Goal: Information Seeking & Learning: Learn about a topic

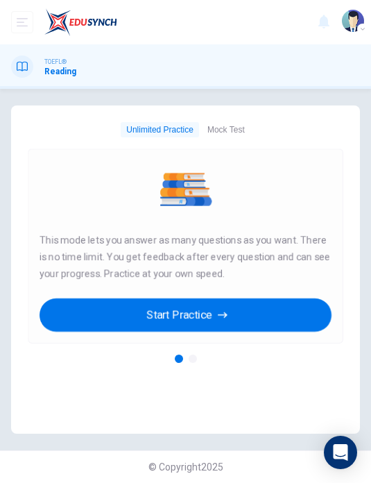
click at [268, 314] on button "Start Practice" at bounding box center [186, 314] width 292 height 33
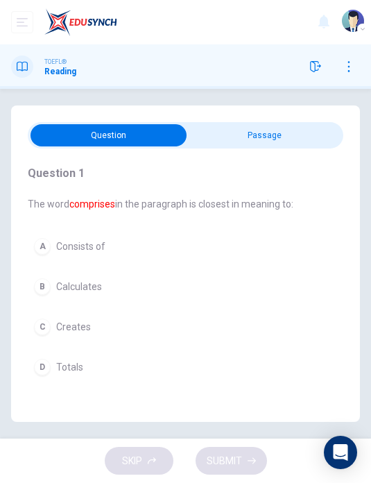
click at [284, 136] on input "checkbox" at bounding box center [109, 135] width 474 height 22
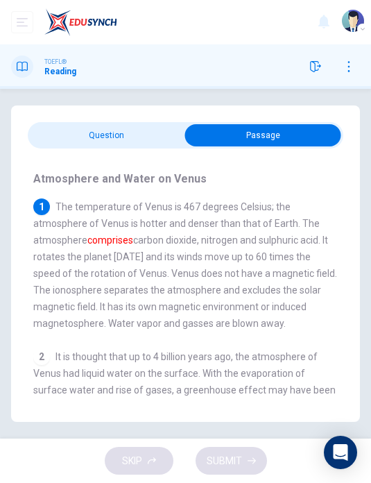
click at [116, 132] on input "checkbox" at bounding box center [263, 135] width 474 height 22
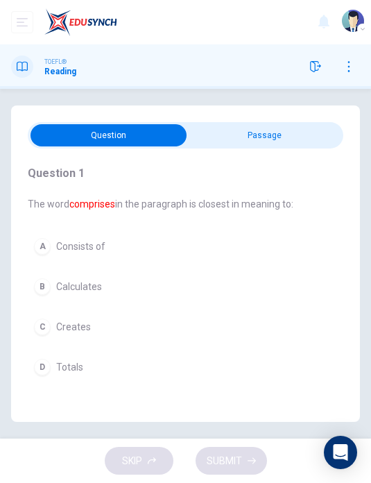
click at [110, 281] on button "B Calculates" at bounding box center [161, 286] width 266 height 29
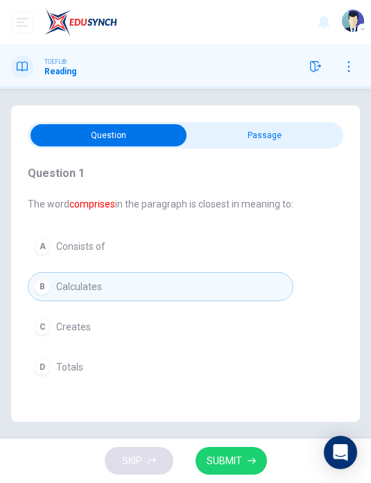
click at [277, 135] on input "checkbox" at bounding box center [109, 135] width 474 height 22
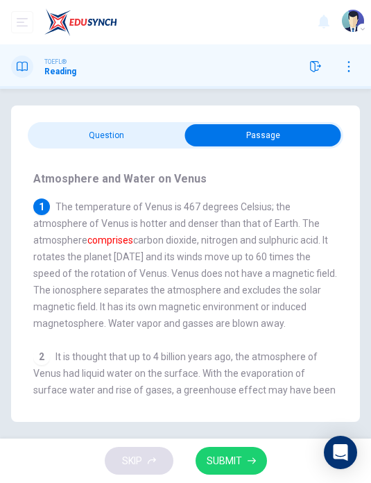
click at [105, 129] on input "checkbox" at bounding box center [263, 135] width 474 height 22
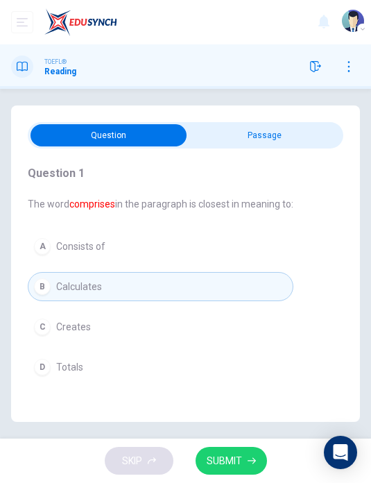
click at [266, 129] on input "checkbox" at bounding box center [109, 135] width 474 height 22
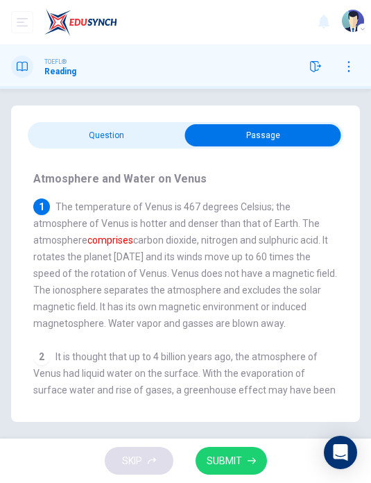
click at [122, 134] on input "checkbox" at bounding box center [263, 135] width 474 height 22
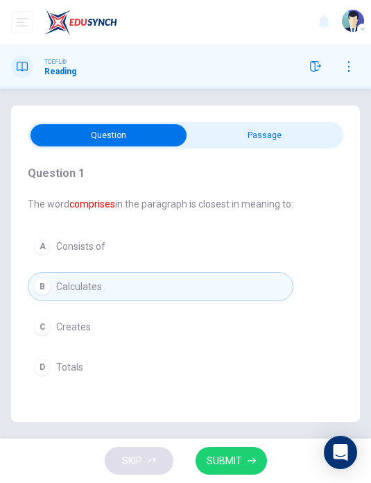
click at [191, 236] on button "A Consists of" at bounding box center [161, 246] width 266 height 29
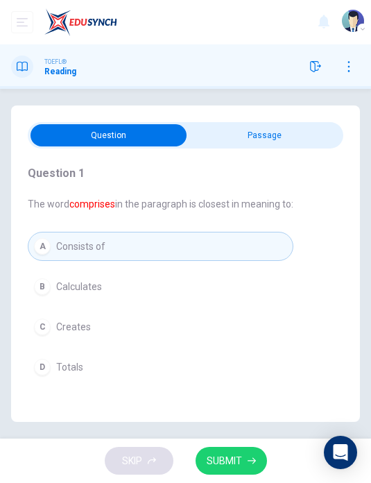
click at [240, 454] on span "SUBMIT" at bounding box center [224, 460] width 35 height 17
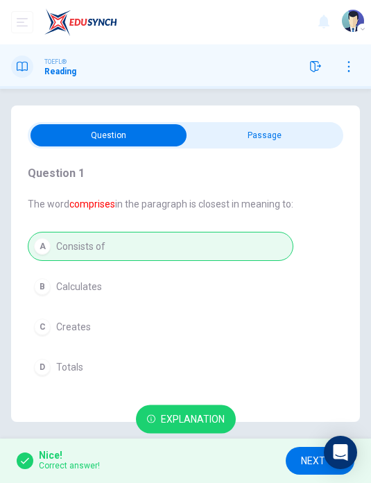
click at [302, 458] on span "NEXT" at bounding box center [313, 460] width 24 height 17
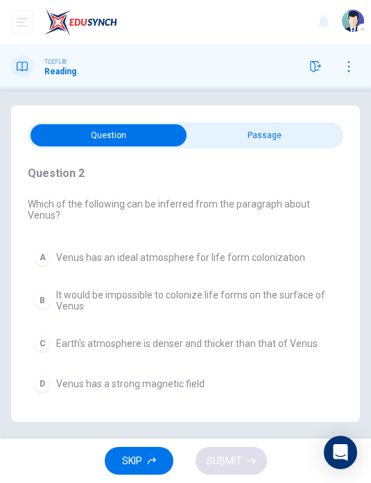
click at [304, 125] on input "checkbox" at bounding box center [109, 135] width 474 height 22
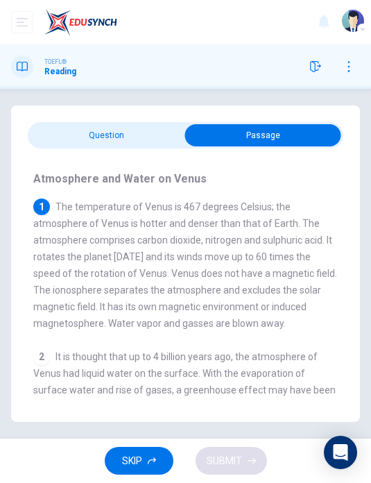
click at [99, 130] on input "checkbox" at bounding box center [263, 135] width 474 height 22
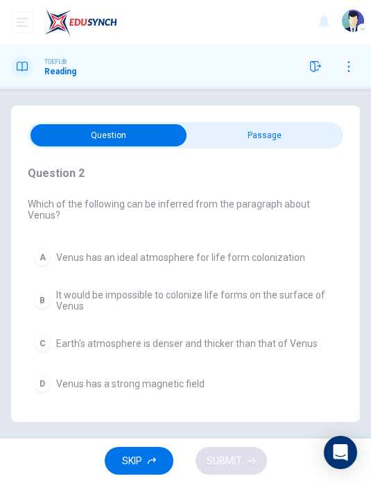
click at [278, 144] on input "checkbox" at bounding box center [109, 135] width 474 height 22
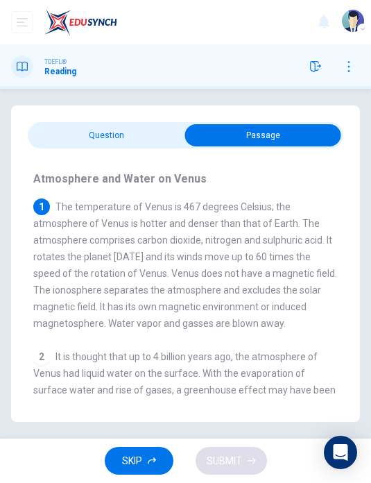
click at [141, 132] on input "checkbox" at bounding box center [263, 135] width 474 height 22
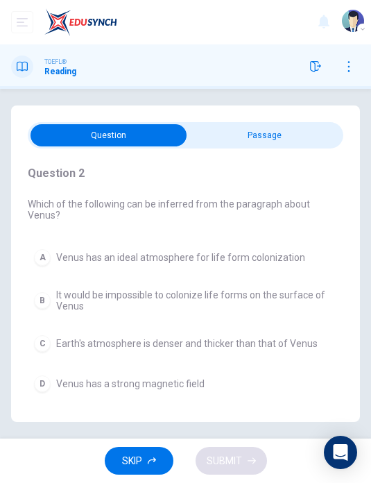
click at [313, 329] on button "C Earth's atmosphere is denser and thicker than that of Venus" at bounding box center [185, 343] width 315 height 29
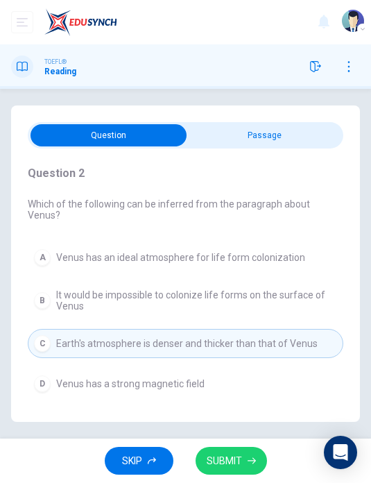
click at [286, 119] on div "Question 2 Which of the following can be inferred from the paragraph about Venu…" at bounding box center [185, 263] width 349 height 316
click at [290, 129] on input "checkbox" at bounding box center [109, 135] width 474 height 22
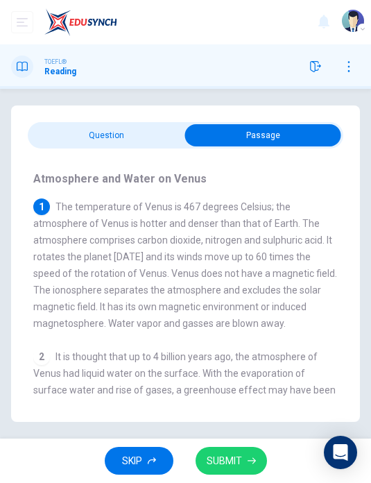
click at [130, 131] on input "checkbox" at bounding box center [263, 135] width 474 height 22
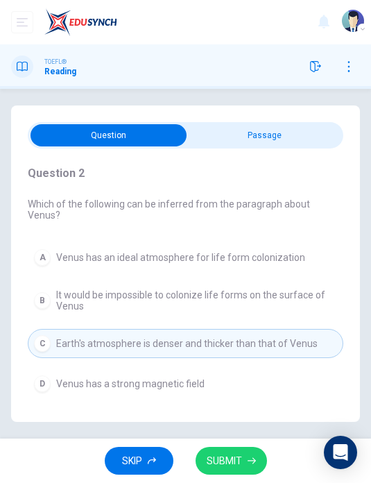
click at [249, 453] on button "SUBMIT" at bounding box center [231, 460] width 71 height 28
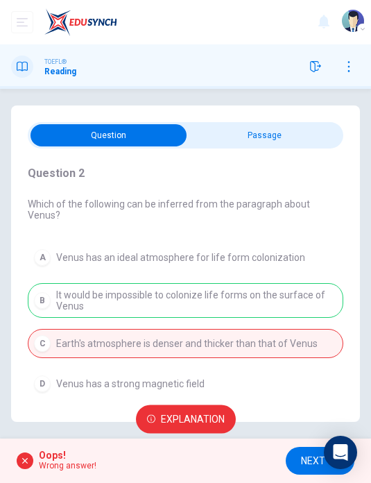
click at [298, 460] on button "NEXT" at bounding box center [320, 460] width 69 height 28
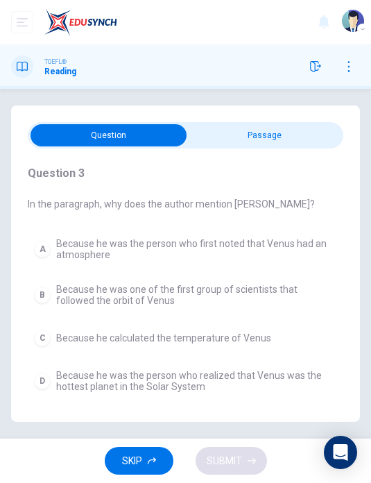
click at [288, 139] on input "checkbox" at bounding box center [109, 135] width 474 height 22
checkbox input "true"
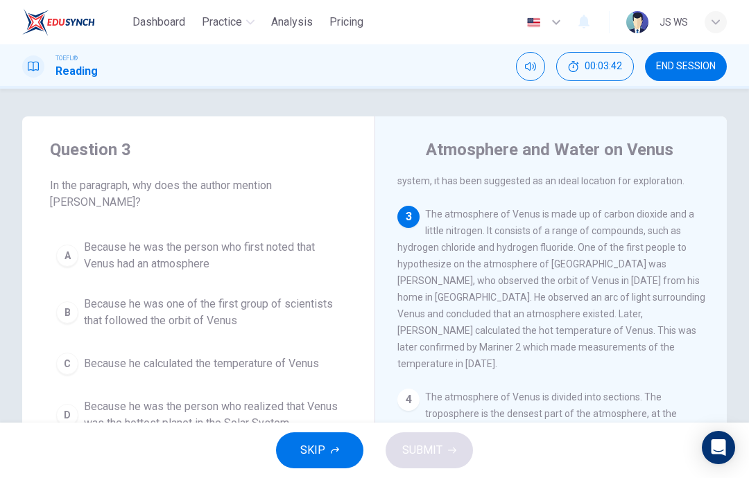
scroll to position [44, 0]
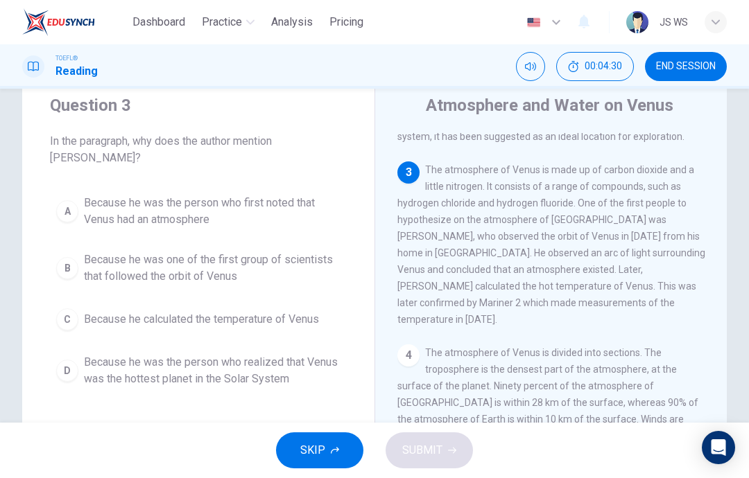
click at [241, 269] on span "Because he was one of the first group of scientists that followed the orbit of …" at bounding box center [212, 268] width 257 height 33
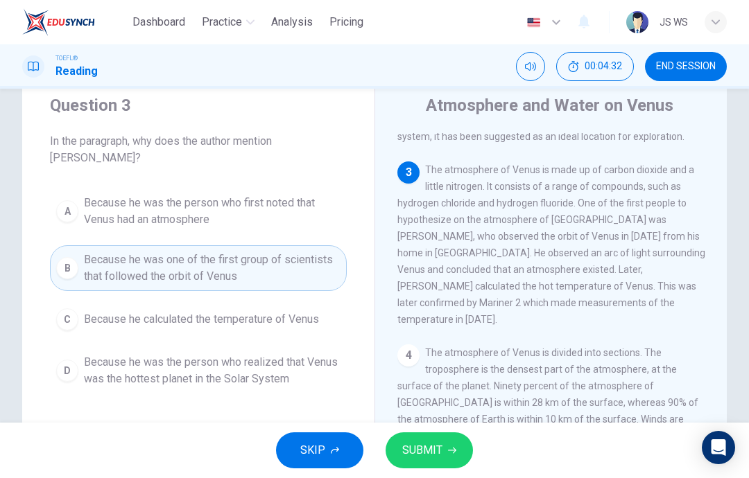
click at [370, 449] on span "SUBMIT" at bounding box center [422, 450] width 40 height 19
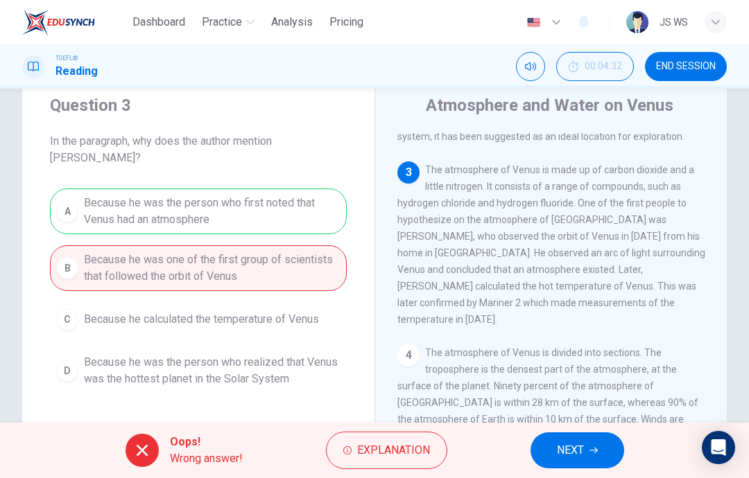
click at [370, 455] on button "NEXT" at bounding box center [577, 451] width 94 height 36
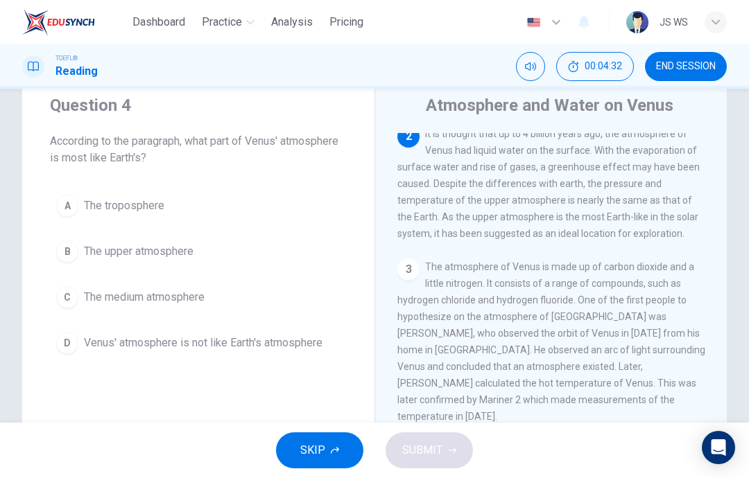
scroll to position [155, 0]
click at [249, 263] on button "B The upper atmosphere" at bounding box center [198, 251] width 297 height 35
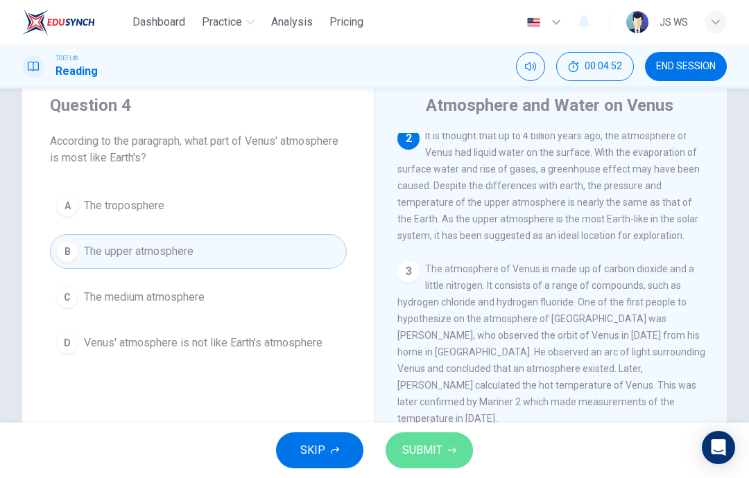
click at [370, 455] on span "SUBMIT" at bounding box center [422, 450] width 40 height 19
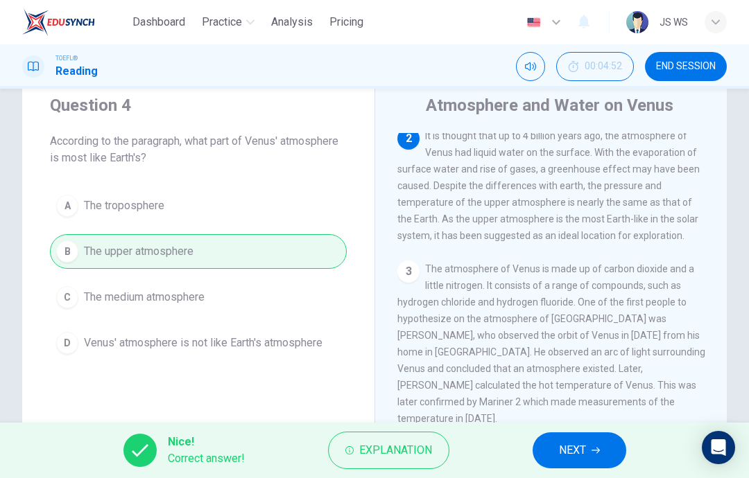
click at [370, 444] on span "NEXT" at bounding box center [572, 450] width 27 height 19
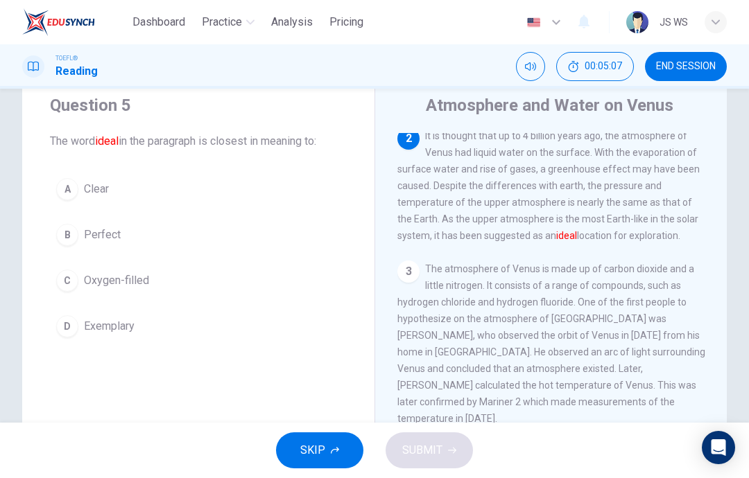
click at [286, 234] on button "B Perfect" at bounding box center [198, 235] width 297 height 35
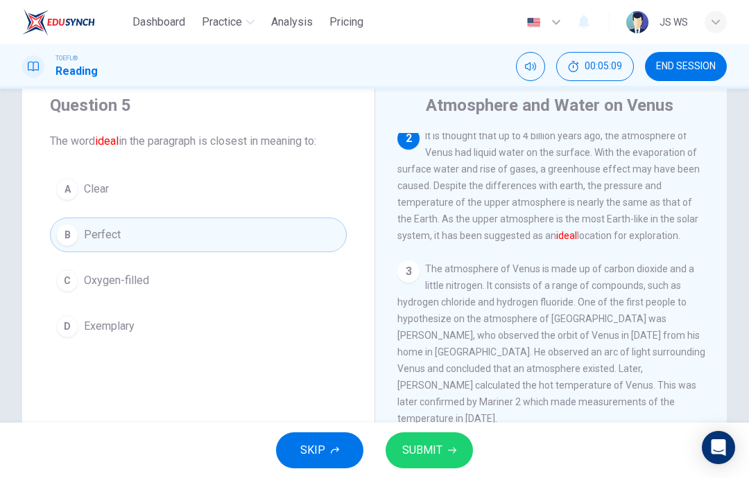
click at [370, 453] on button "SUBMIT" at bounding box center [428, 451] width 87 height 36
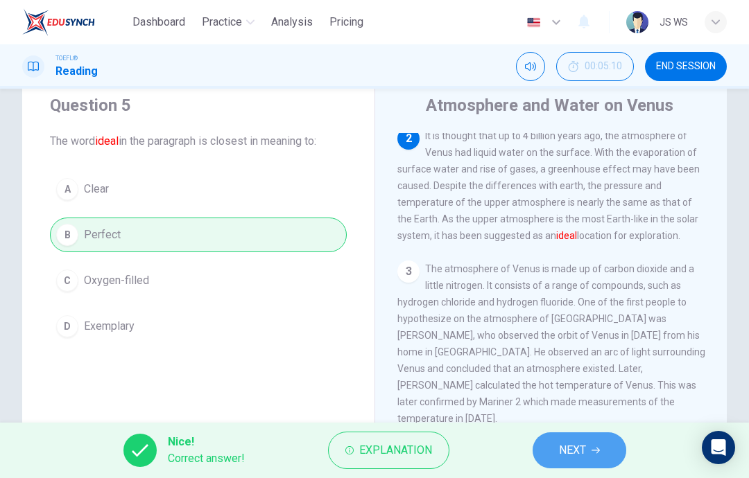
click at [370, 444] on button "NEXT" at bounding box center [579, 451] width 94 height 36
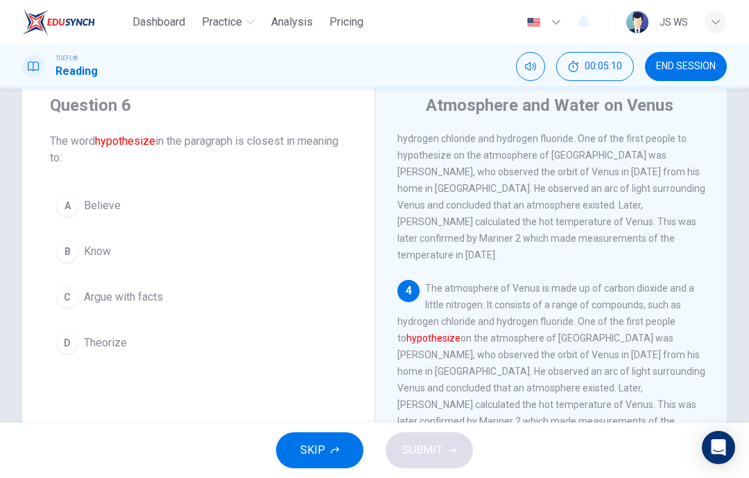
scroll to position [362, 0]
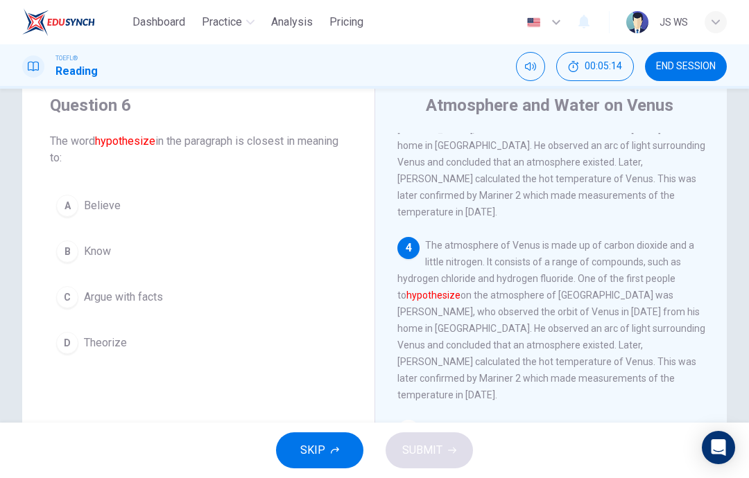
click at [318, 286] on button "C Argue with facts" at bounding box center [198, 297] width 297 height 35
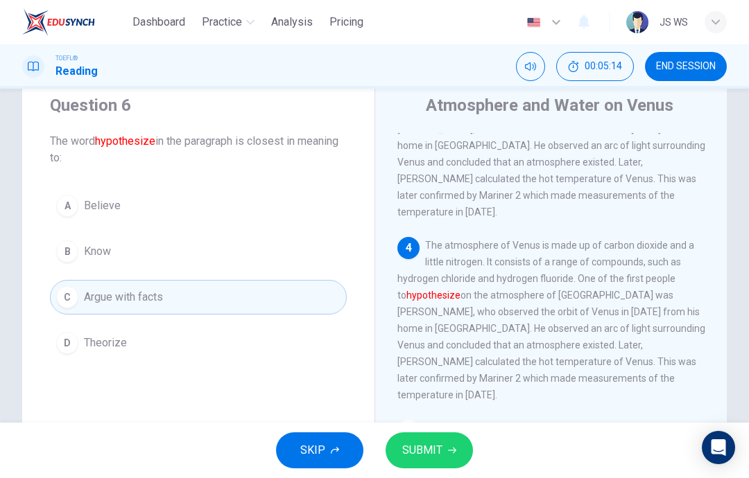
click at [370, 464] on button "SUBMIT" at bounding box center [428, 451] width 87 height 36
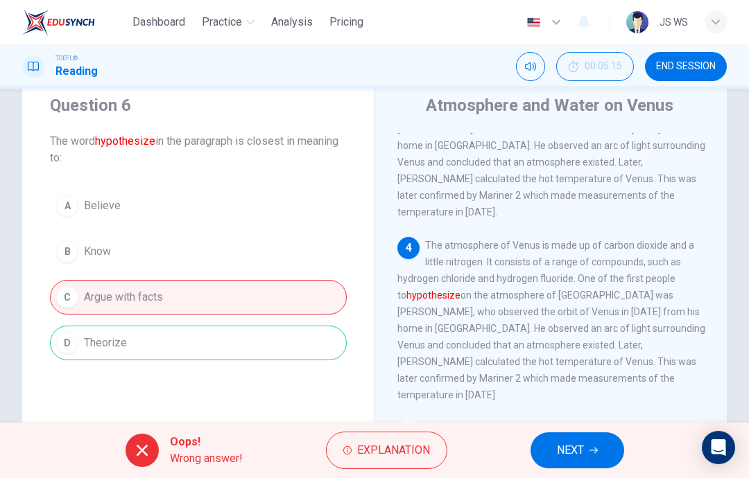
click at [370, 444] on button "NEXT" at bounding box center [577, 451] width 94 height 36
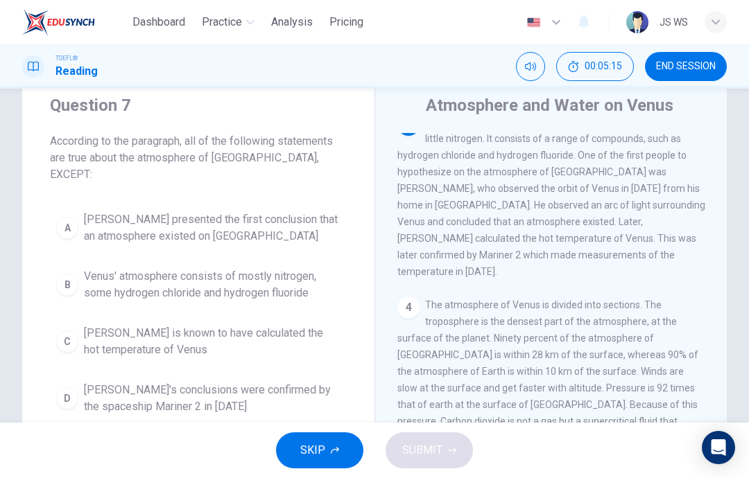
scroll to position [293, 0]
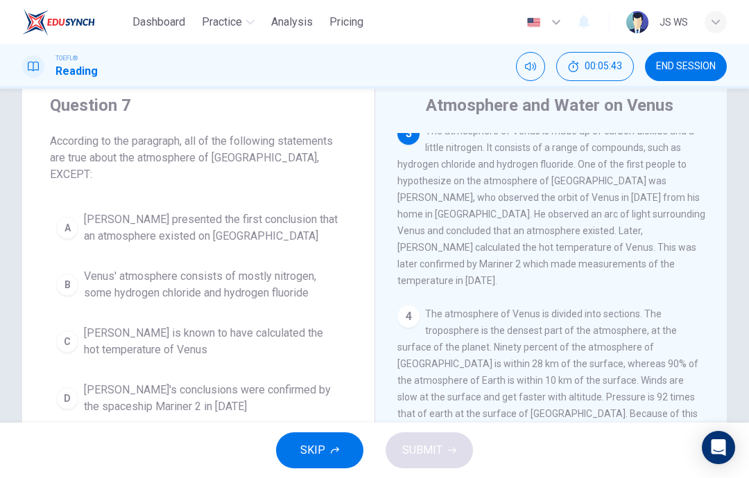
click at [319, 382] on span "Sildt's conclusions were confirmed by the spaceship Mariner 2 in 1962" at bounding box center [212, 398] width 257 height 33
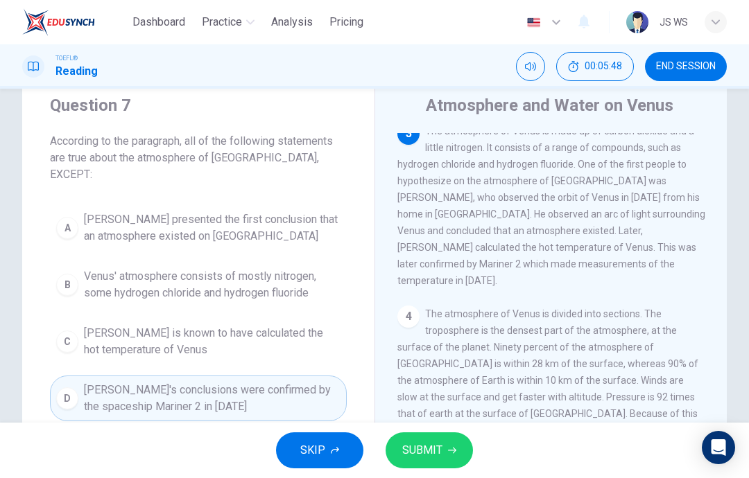
click at [370, 455] on span "SUBMIT" at bounding box center [422, 450] width 40 height 19
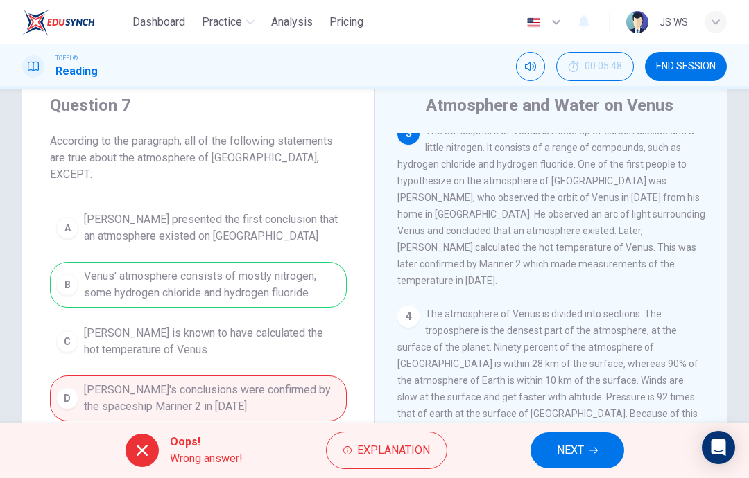
click at [370, 446] on button "NEXT" at bounding box center [577, 451] width 94 height 36
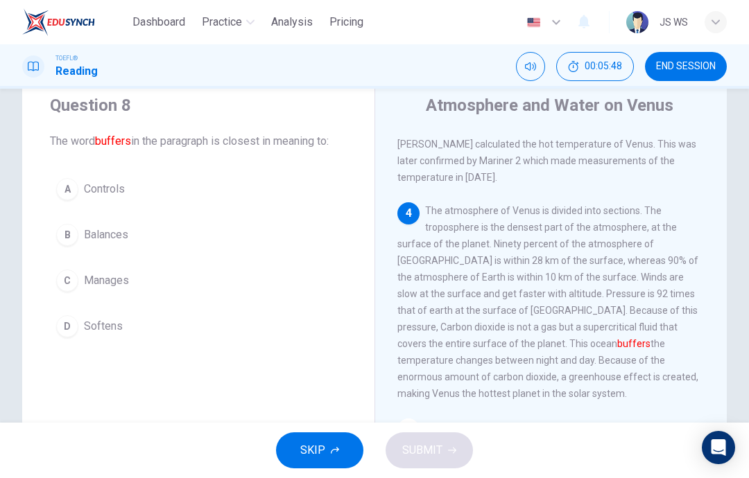
scroll to position [397, 0]
click at [310, 224] on button "B Balances" at bounding box center [198, 235] width 297 height 35
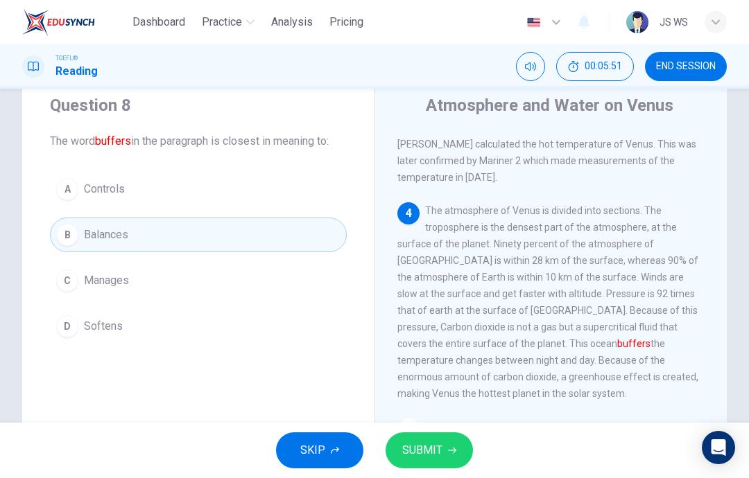
click at [370, 451] on span "SUBMIT" at bounding box center [422, 450] width 40 height 19
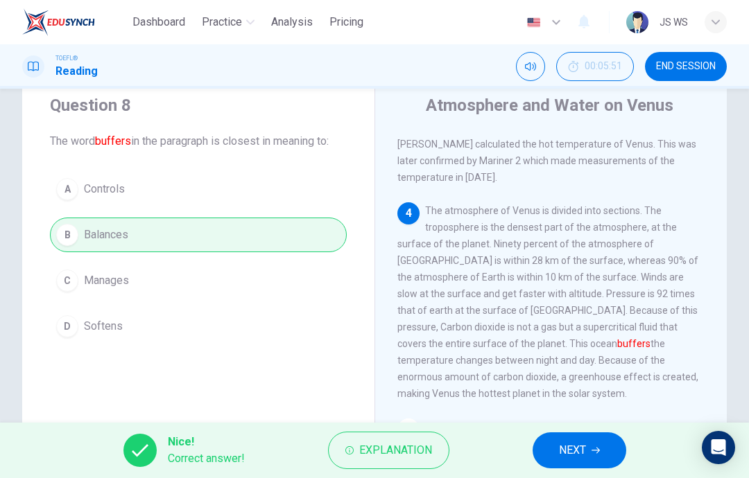
click at [370, 453] on icon "button" at bounding box center [595, 451] width 8 height 6
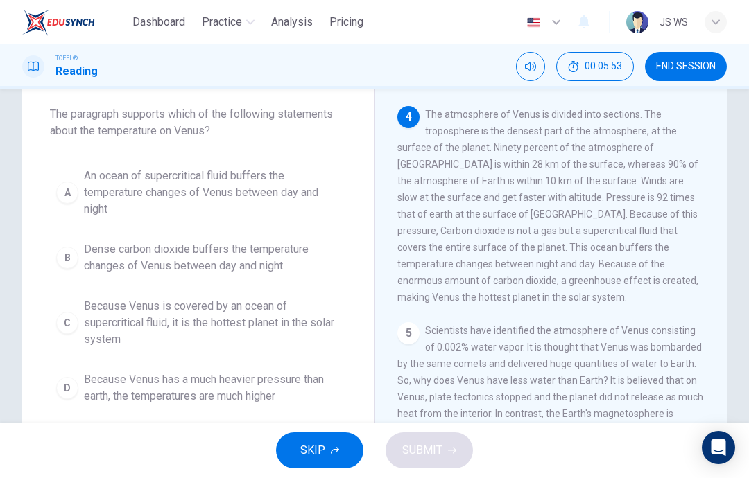
scroll to position [72, 0]
click at [302, 261] on span "Dense carbon dioxide buffers the temperature changes of Venus between day and n…" at bounding box center [212, 257] width 257 height 33
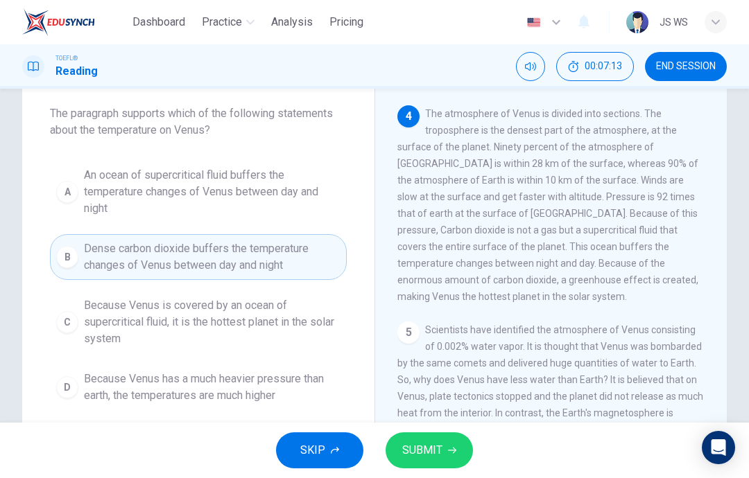
click at [338, 315] on span "Because Venus is covered by an ocean of supercritical fluid, it is the hottest …" at bounding box center [212, 322] width 257 height 50
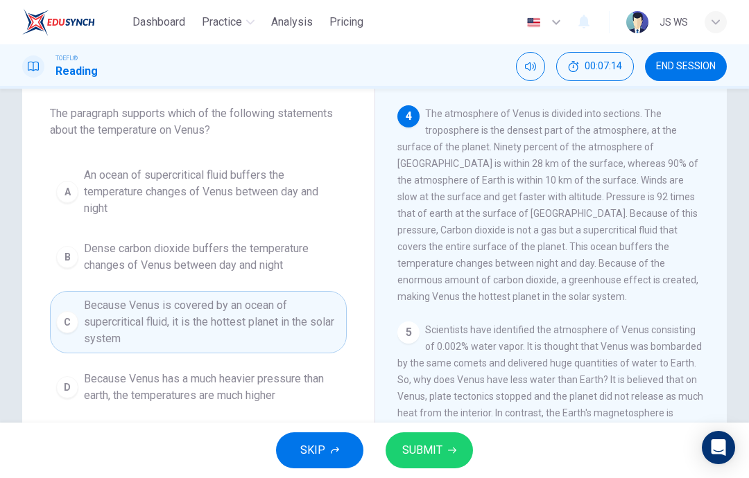
click at [370, 445] on button "SUBMIT" at bounding box center [428, 451] width 87 height 36
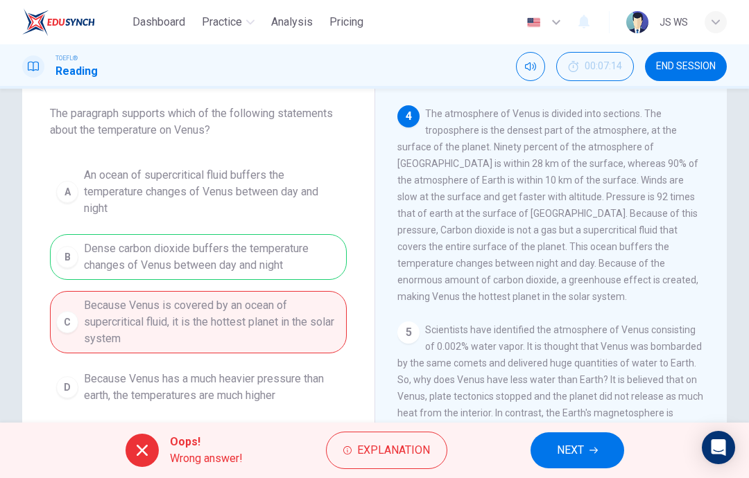
click at [370, 467] on button "NEXT" at bounding box center [577, 451] width 94 height 36
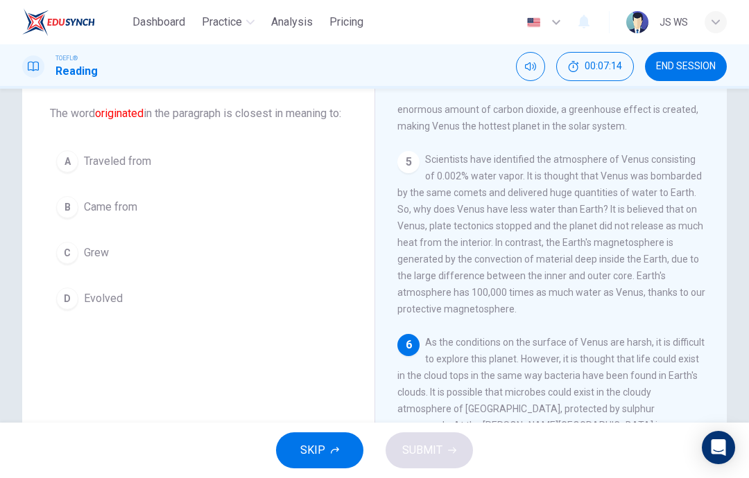
scroll to position [654, 0]
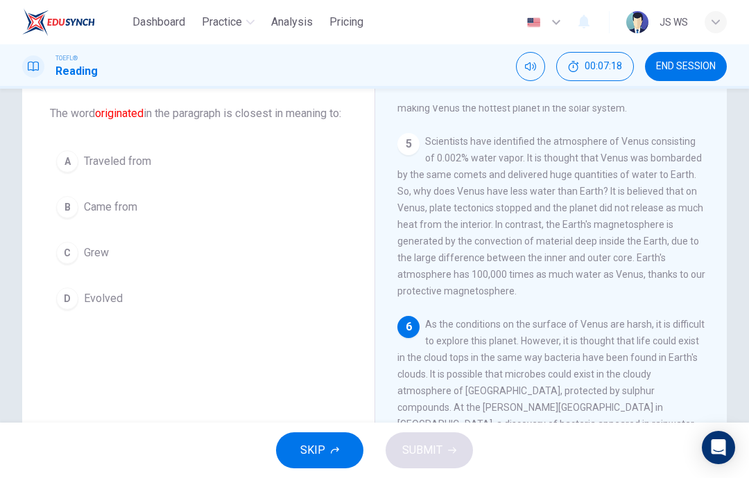
click at [248, 316] on button "D Evolved" at bounding box center [198, 298] width 297 height 35
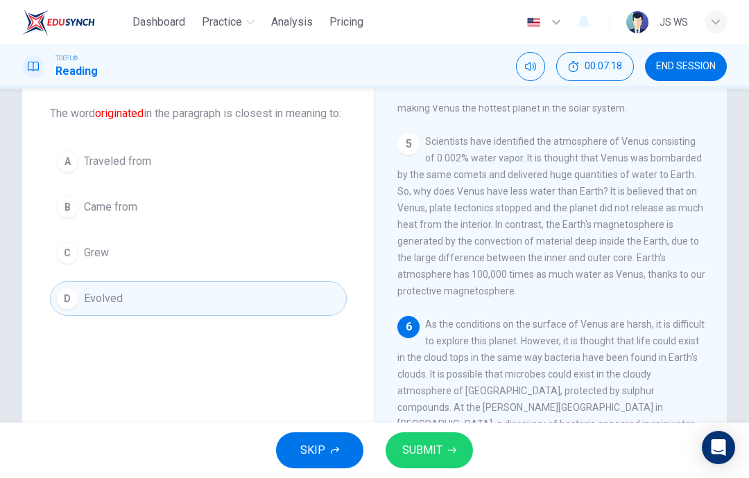
click at [370, 450] on span "SUBMIT" at bounding box center [422, 450] width 40 height 19
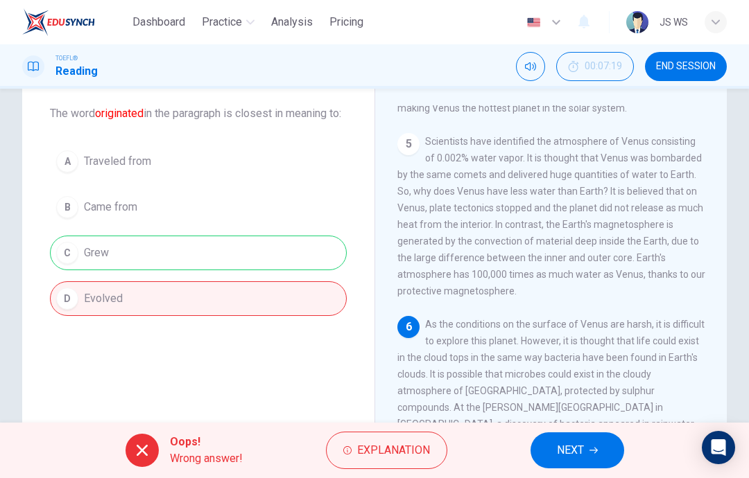
click at [370, 452] on button "NEXT" at bounding box center [577, 451] width 94 height 36
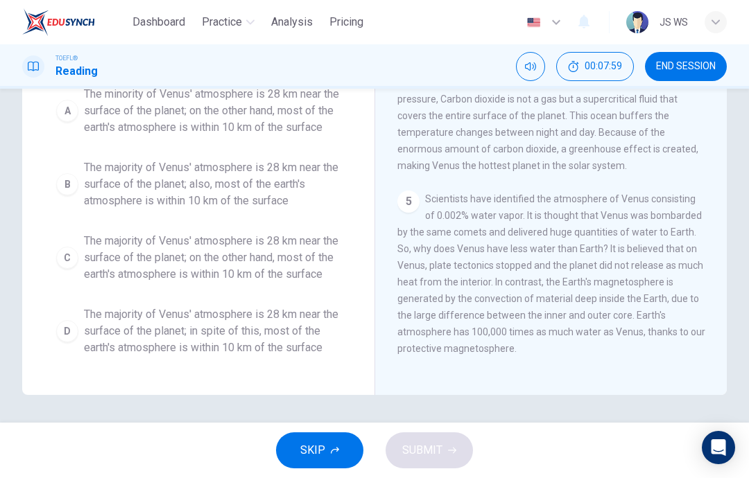
scroll to position [197, 0]
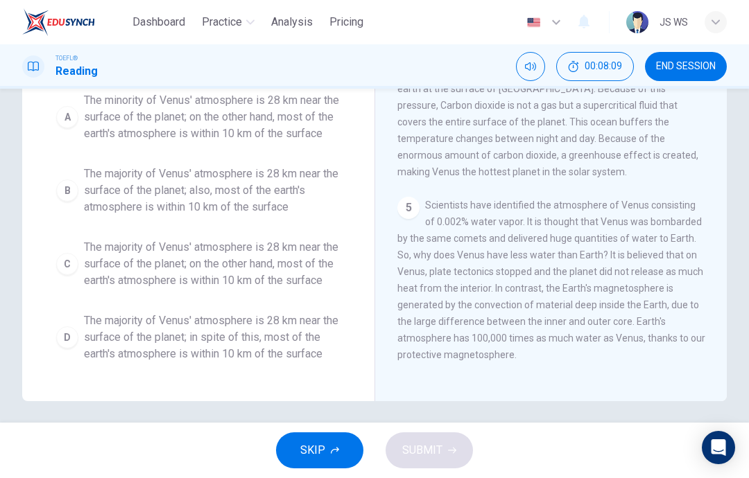
click at [292, 363] on span "The majority of Venus' atmosphere is 28 km near the surface of the planet; in s…" at bounding box center [212, 338] width 257 height 50
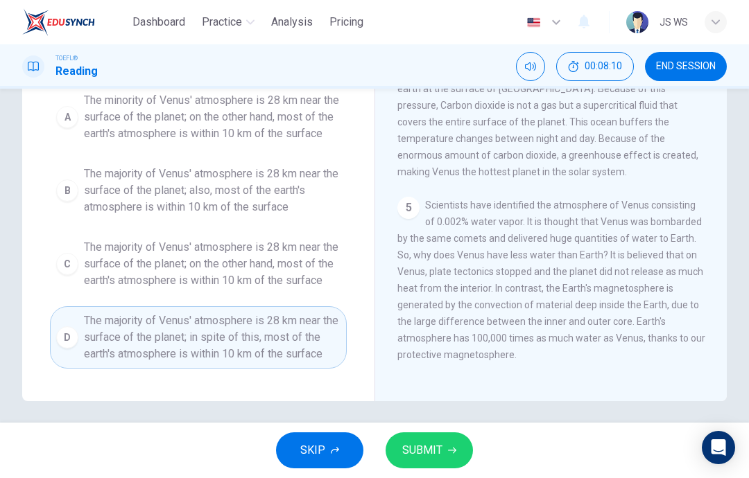
click at [370, 447] on span "SUBMIT" at bounding box center [422, 450] width 40 height 19
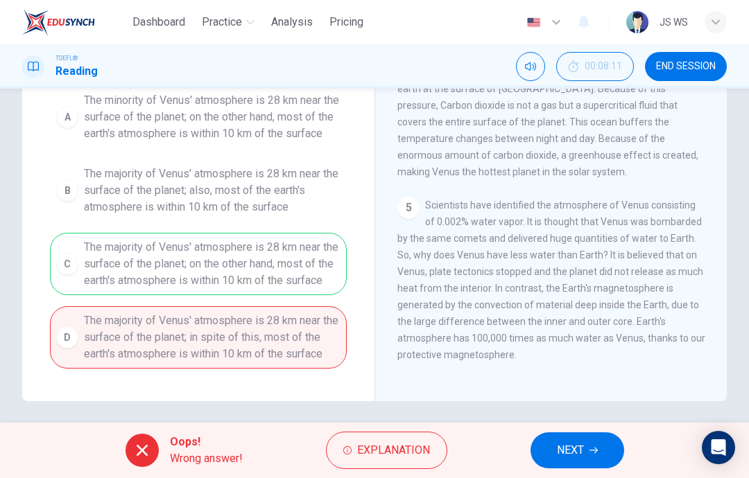
click at [370, 442] on button "NEXT" at bounding box center [577, 451] width 94 height 36
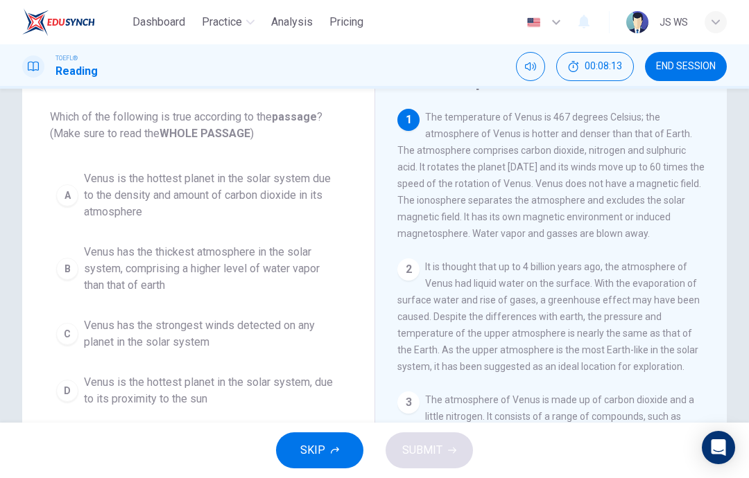
scroll to position [68, 0]
click at [306, 261] on span "Venus has the thickest atmosphere in the solar system, comprising a higher leve…" at bounding box center [212, 270] width 257 height 50
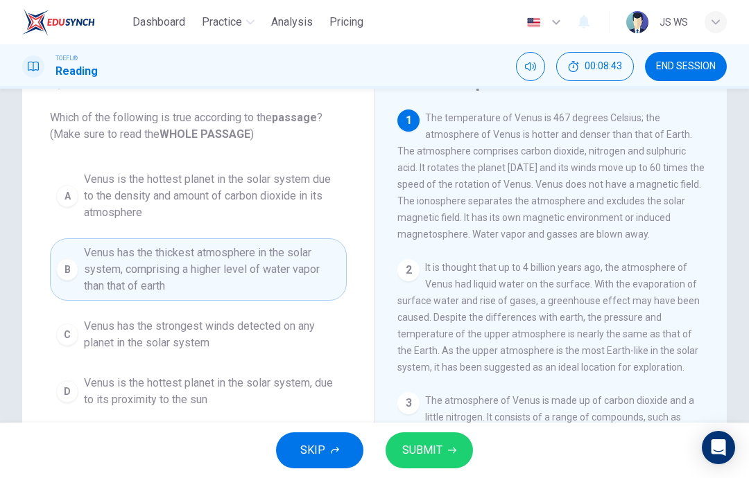
click at [370, 443] on button "SUBMIT" at bounding box center [428, 451] width 87 height 36
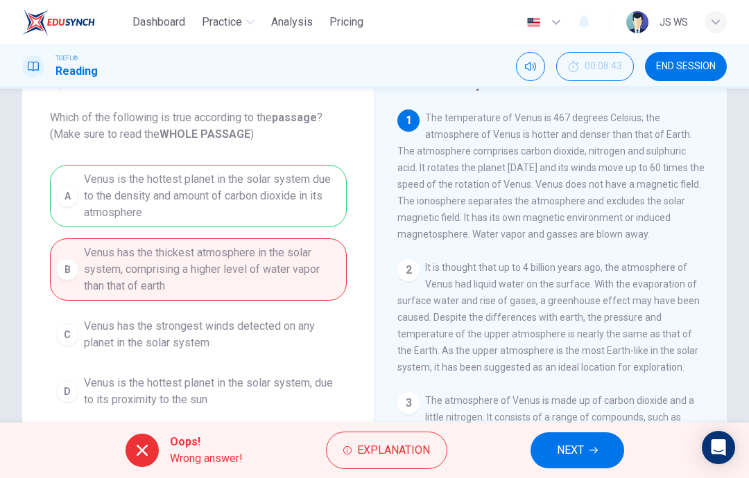
click at [370, 443] on button "NEXT" at bounding box center [577, 451] width 94 height 36
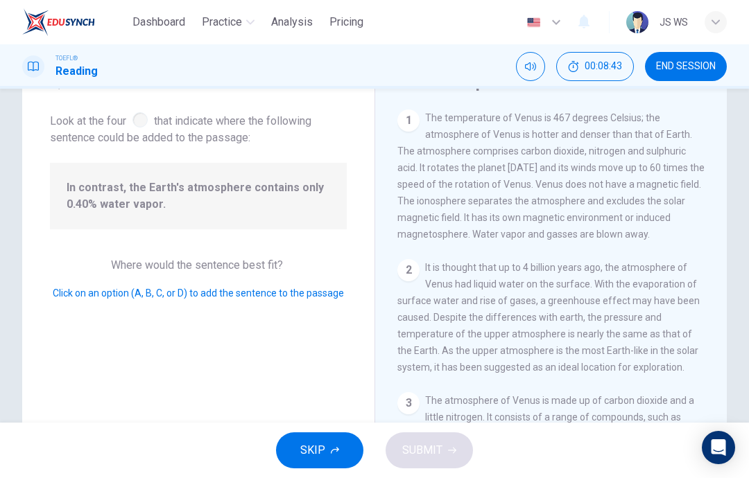
scroll to position [602, 0]
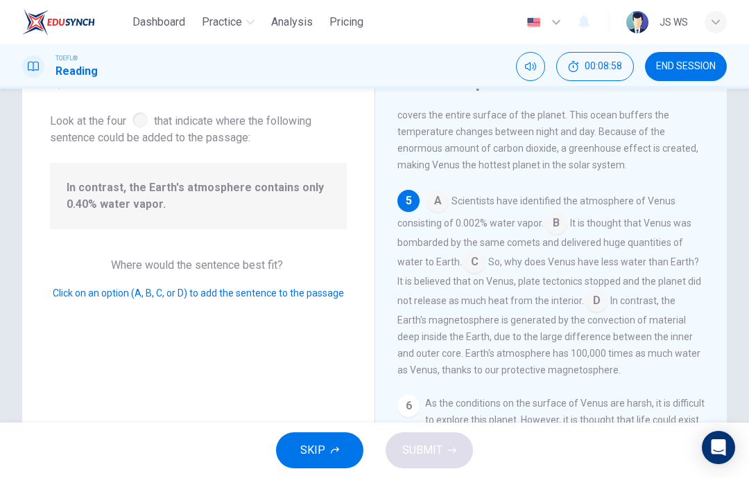
click at [370, 217] on input at bounding box center [556, 225] width 22 height 22
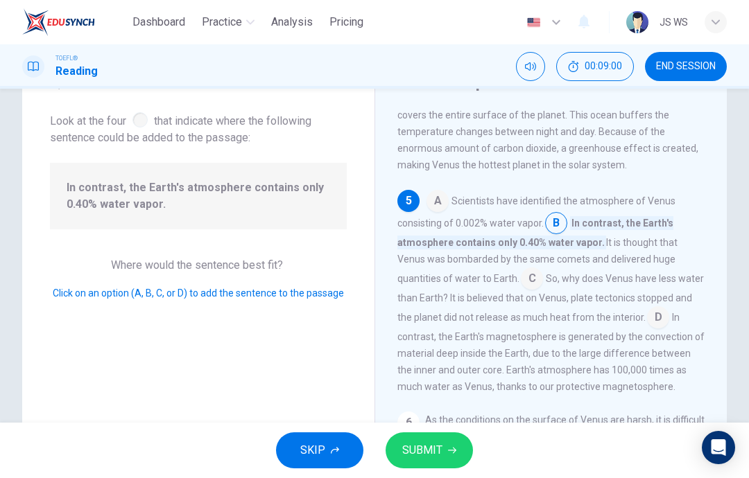
click at [370, 453] on button "SUBMIT" at bounding box center [428, 451] width 87 height 36
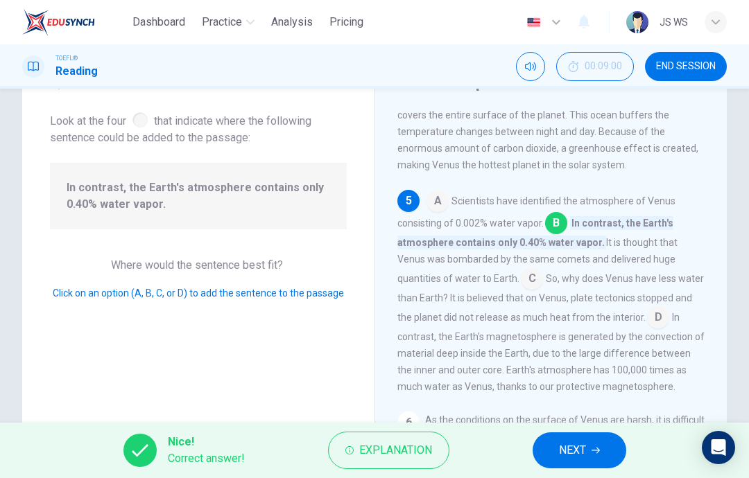
click at [370, 447] on icon "button" at bounding box center [595, 450] width 8 height 8
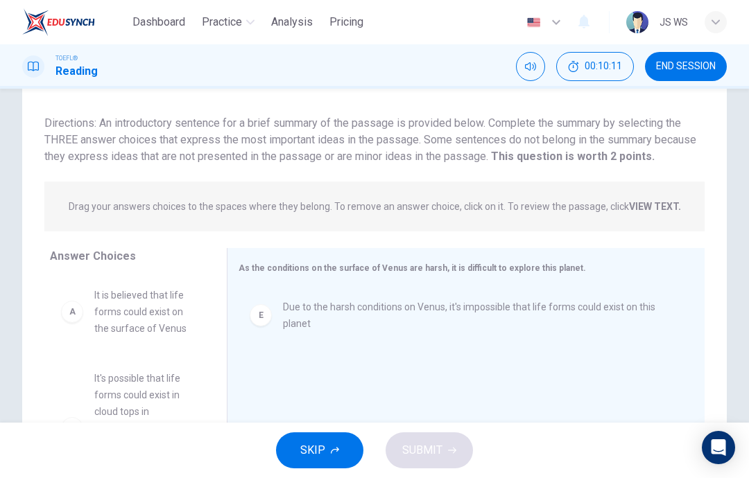
scroll to position [58, 0]
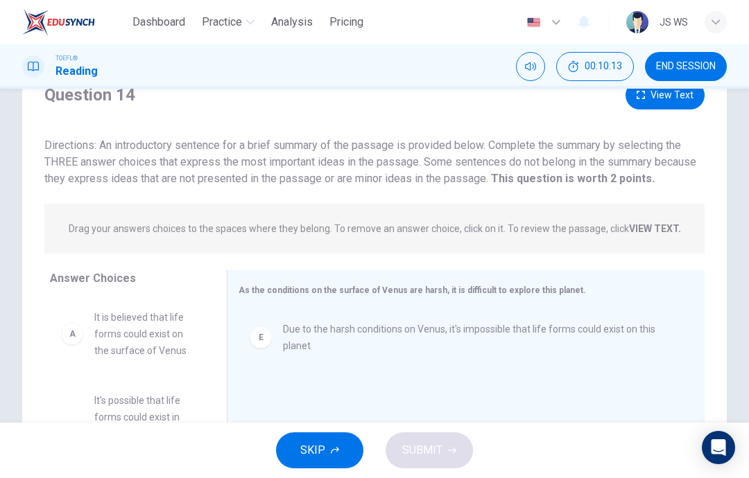
click at [370, 101] on button "View Text" at bounding box center [664, 95] width 79 height 28
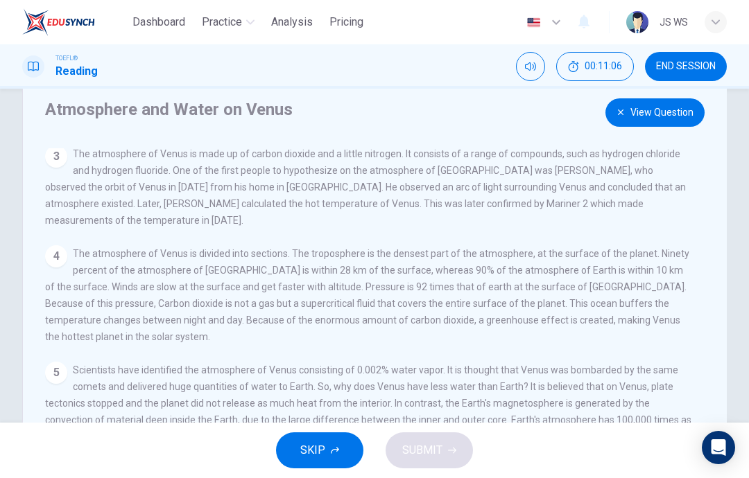
scroll to position [39, 0]
click at [370, 114] on button "View Question" at bounding box center [654, 114] width 99 height 28
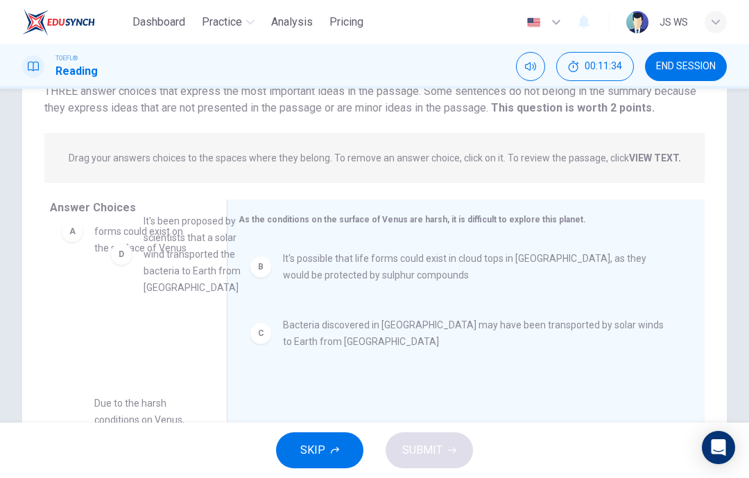
scroll to position [18, 0]
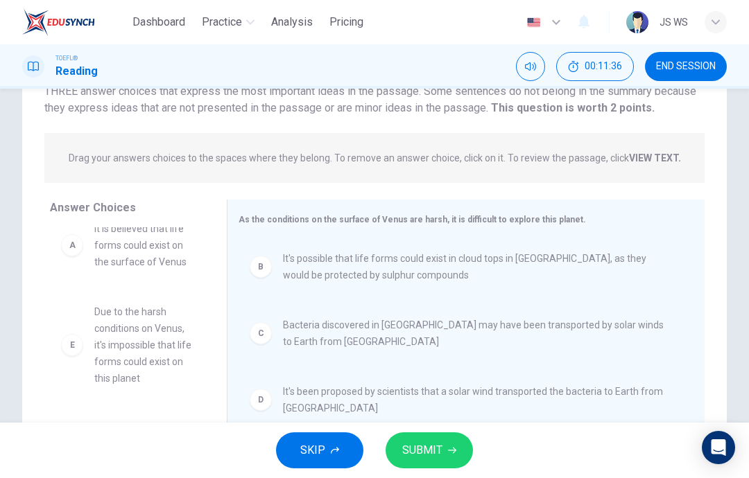
click at [370, 442] on span "SUBMIT" at bounding box center [422, 450] width 40 height 19
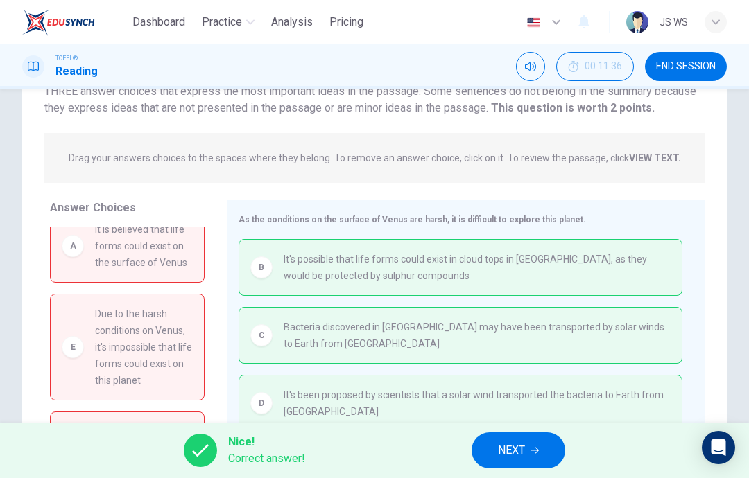
click at [370, 447] on span "NEXT" at bounding box center [511, 450] width 27 height 19
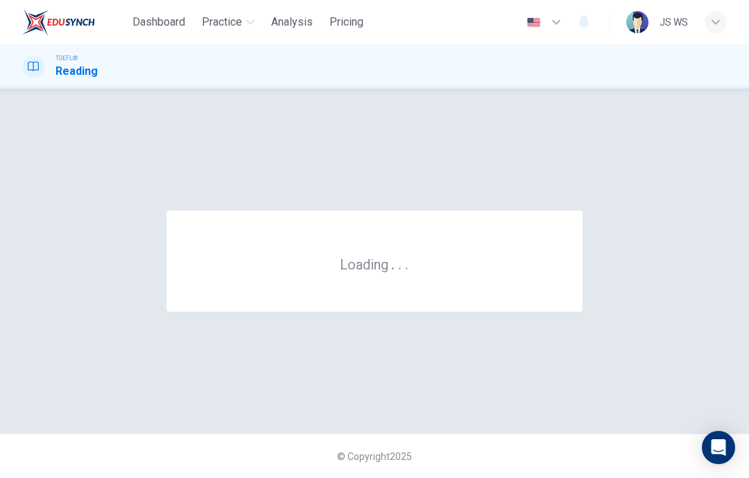
scroll to position [0, 0]
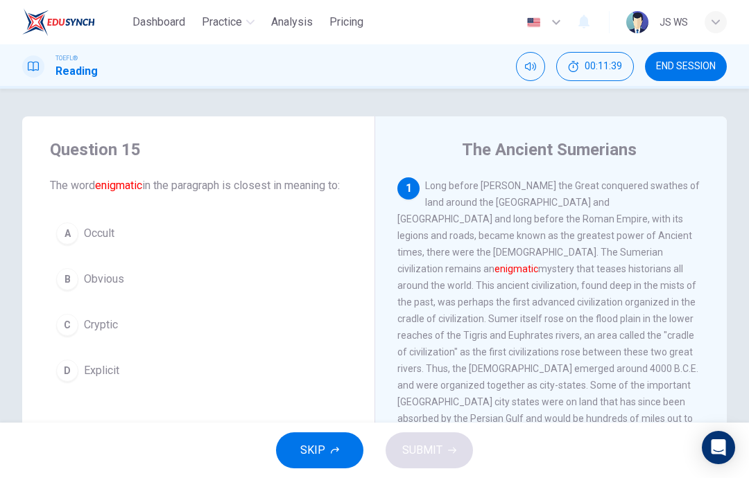
click at [370, 66] on span "END SESSION" at bounding box center [686, 66] width 60 height 11
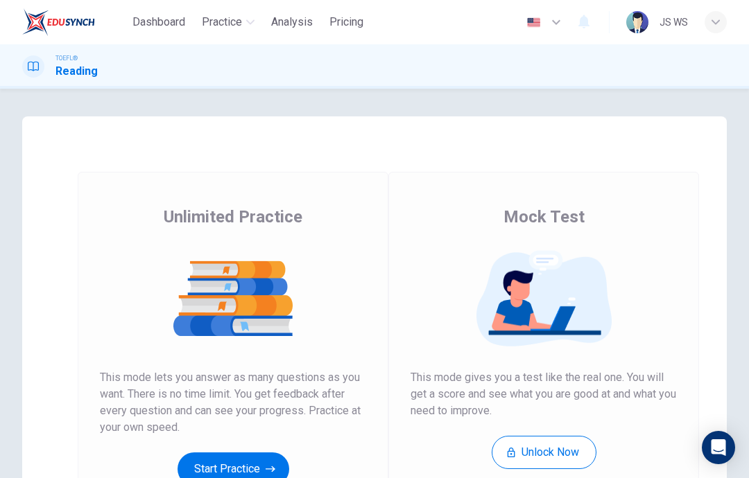
click at [241, 474] on button "Start Practice" at bounding box center [233, 469] width 112 height 33
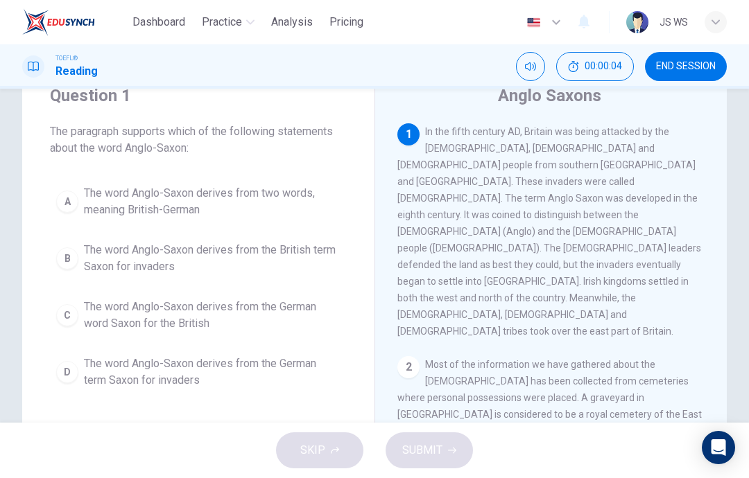
scroll to position [53, 0]
click at [300, 200] on span "The word Anglo-Saxon derives from two words, meaning British-German" at bounding box center [212, 202] width 257 height 33
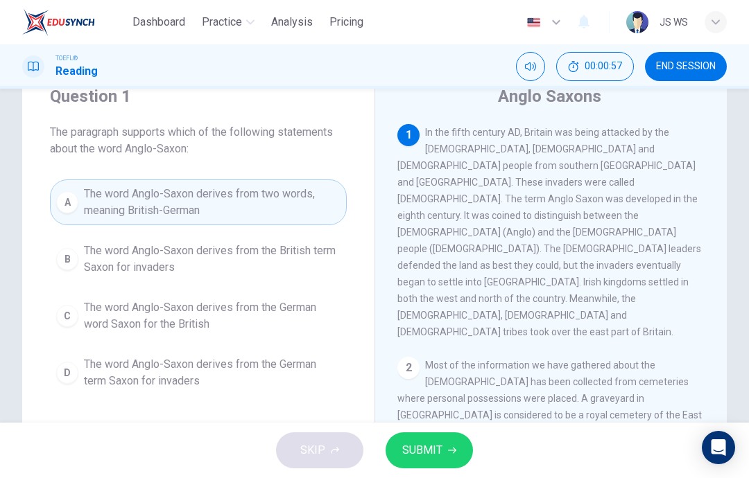
click at [429, 446] on span "SUBMIT" at bounding box center [422, 450] width 40 height 19
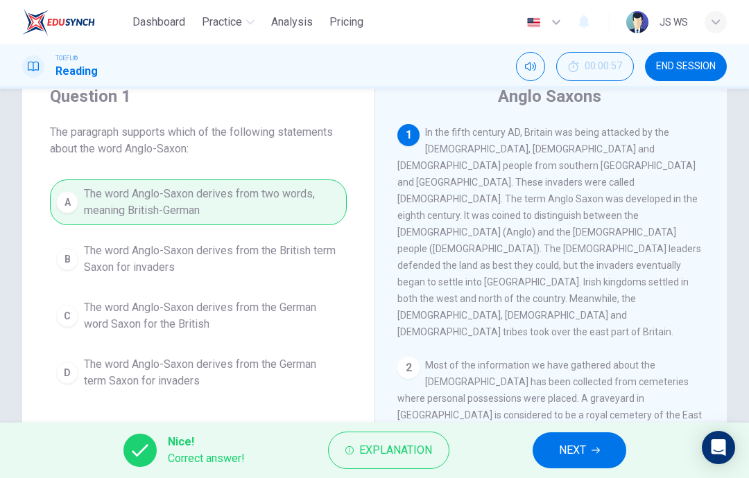
click at [563, 448] on span "NEXT" at bounding box center [572, 450] width 27 height 19
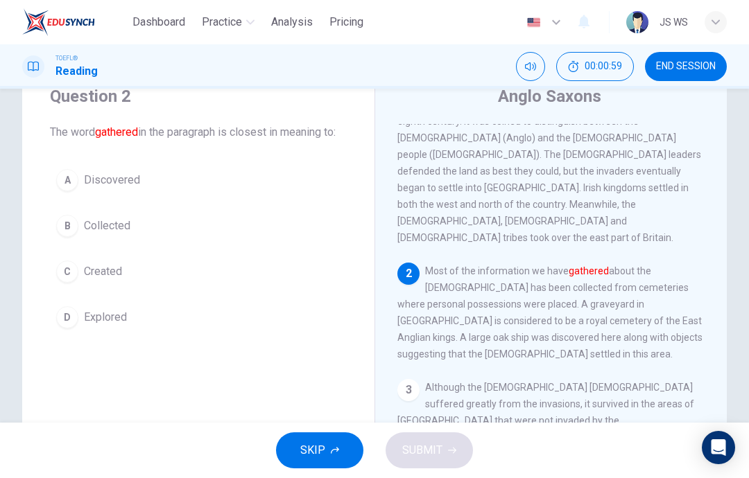
scroll to position [94, 0]
click at [275, 198] on button "A Discovered" at bounding box center [198, 180] width 297 height 35
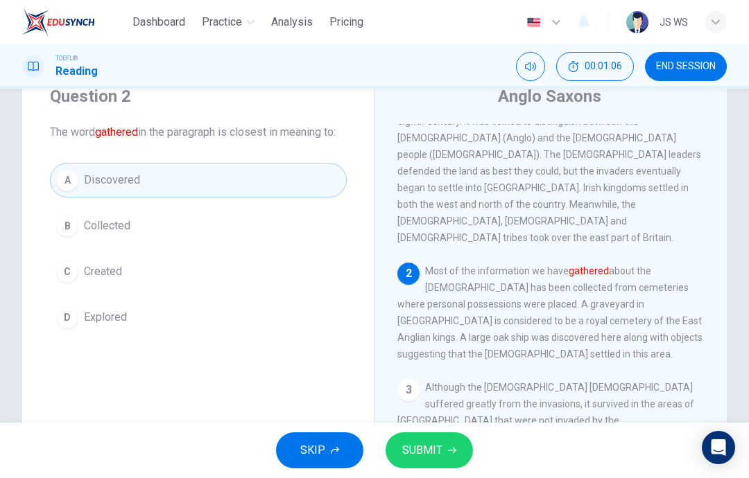
click at [446, 446] on button "SUBMIT" at bounding box center [428, 451] width 87 height 36
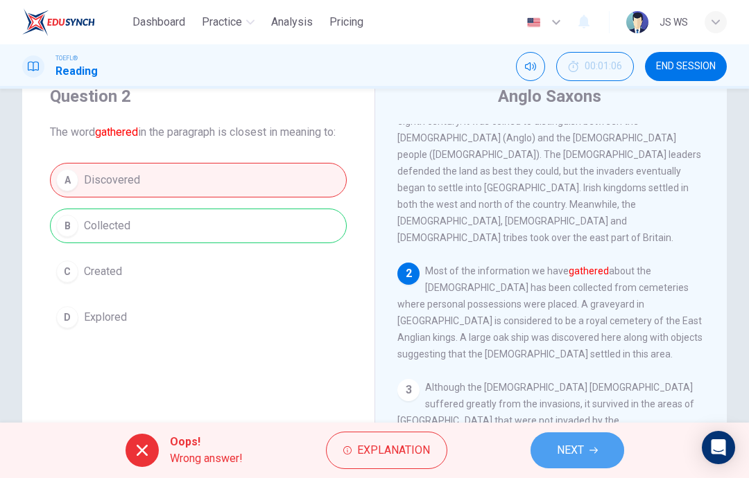
click at [551, 449] on button "NEXT" at bounding box center [577, 451] width 94 height 36
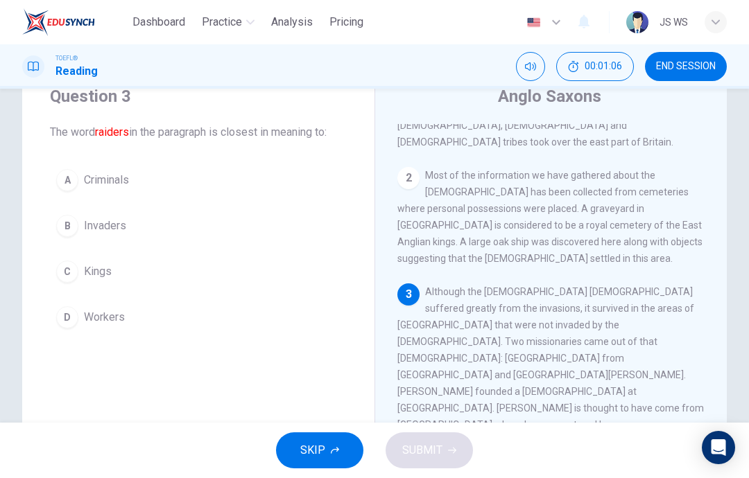
scroll to position [224, 0]
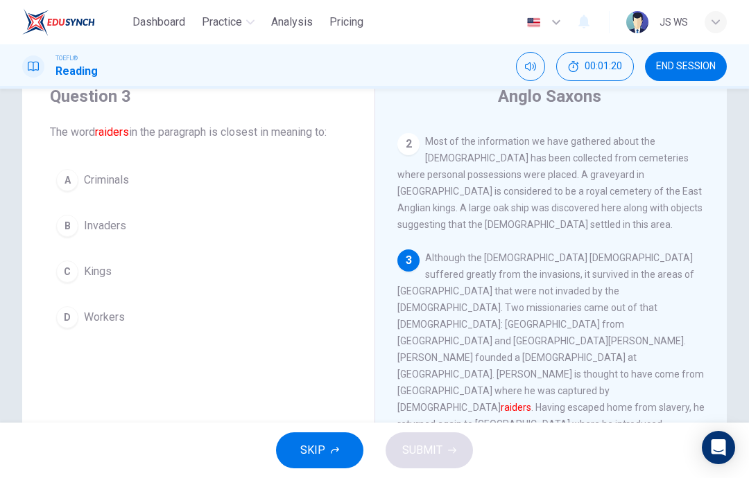
click at [260, 209] on button "B Invaders" at bounding box center [198, 226] width 297 height 35
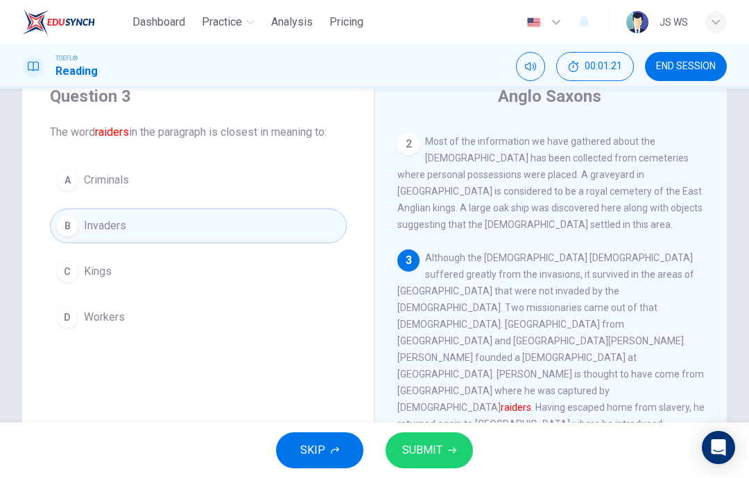
click at [448, 449] on icon "button" at bounding box center [452, 450] width 8 height 8
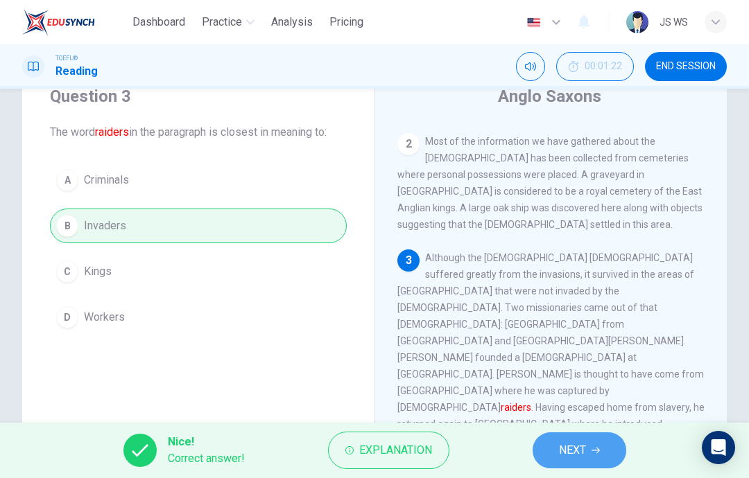
click at [583, 446] on span "NEXT" at bounding box center [572, 450] width 27 height 19
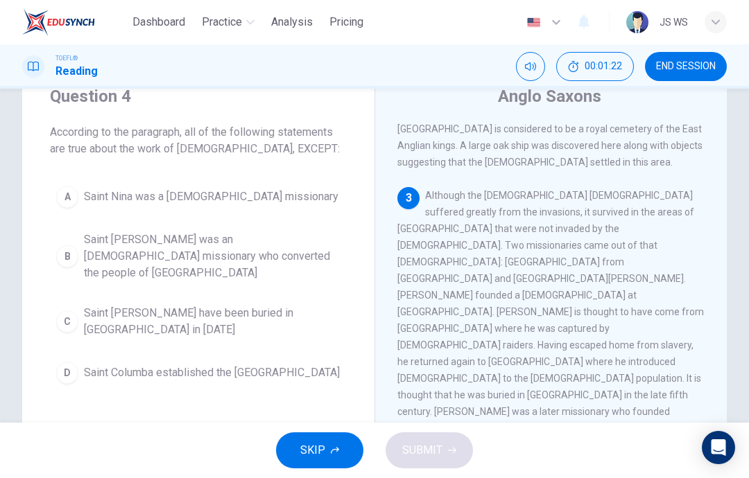
scroll to position [293, 0]
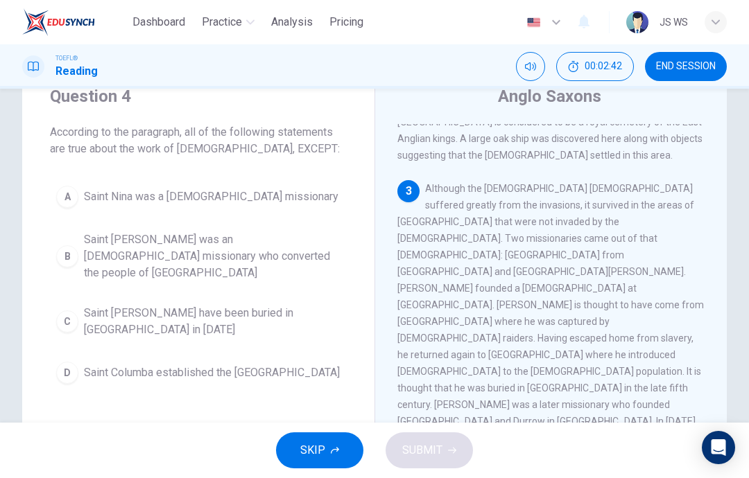
click at [320, 305] on span "Saint [PERSON_NAME] have been buried in [GEOGRAPHIC_DATA] in [DATE]" at bounding box center [212, 321] width 257 height 33
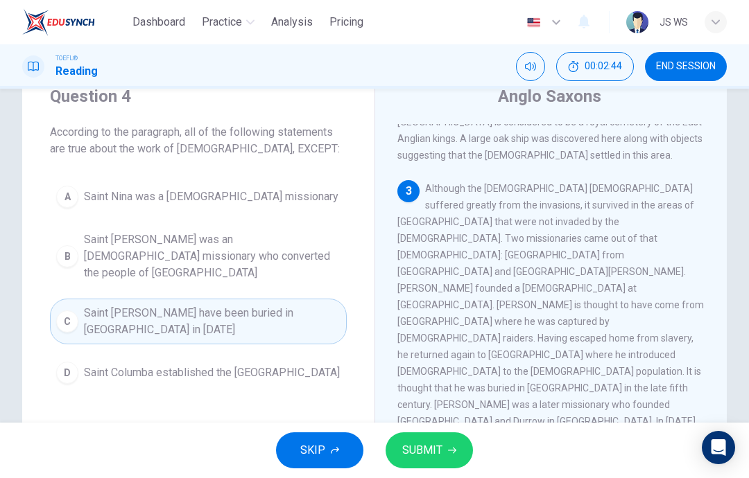
click at [428, 436] on button "SUBMIT" at bounding box center [428, 451] width 87 height 36
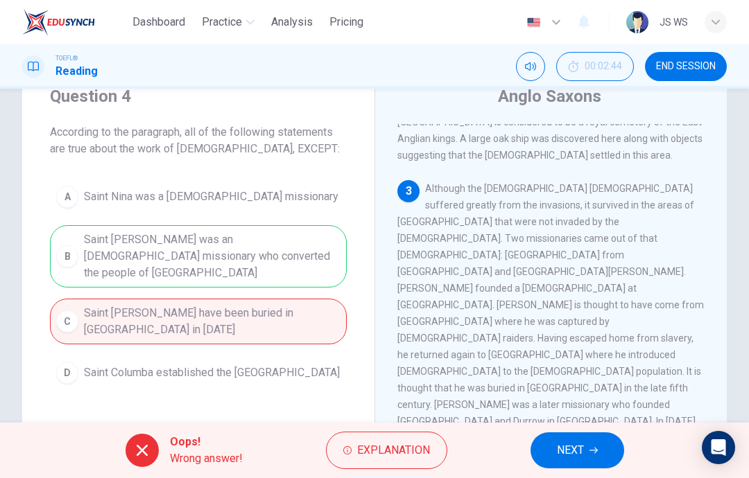
click at [576, 435] on button "NEXT" at bounding box center [577, 451] width 94 height 36
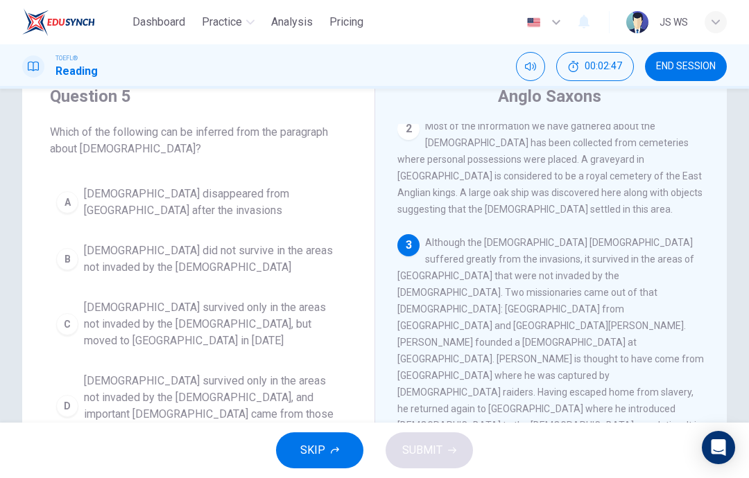
scroll to position [239, 0]
click at [282, 318] on span "[DEMOGRAPHIC_DATA] survived only in the areas not invaded by the [DEMOGRAPHIC_D…" at bounding box center [212, 324] width 257 height 50
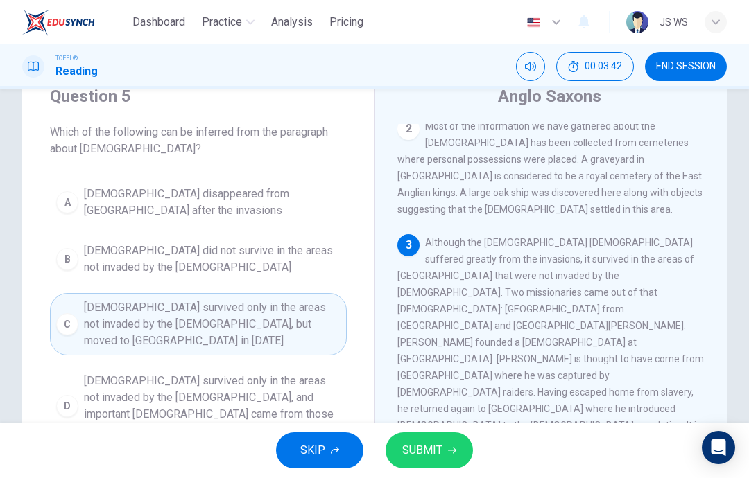
click at [410, 446] on span "SUBMIT" at bounding box center [422, 450] width 40 height 19
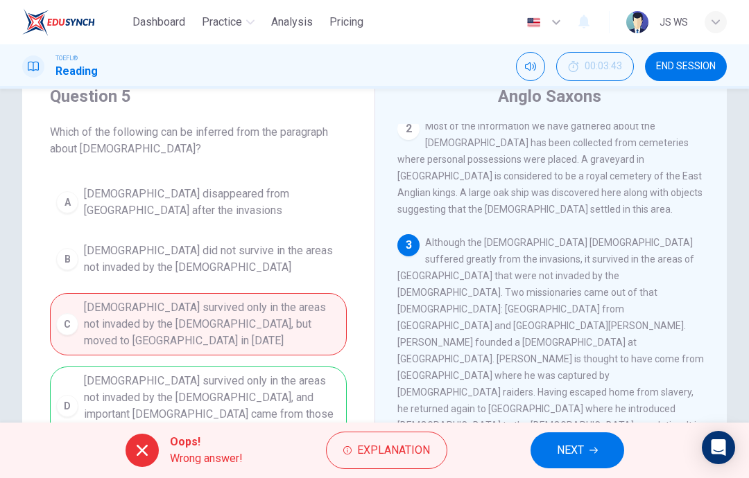
click at [589, 453] on icon "button" at bounding box center [593, 450] width 8 height 8
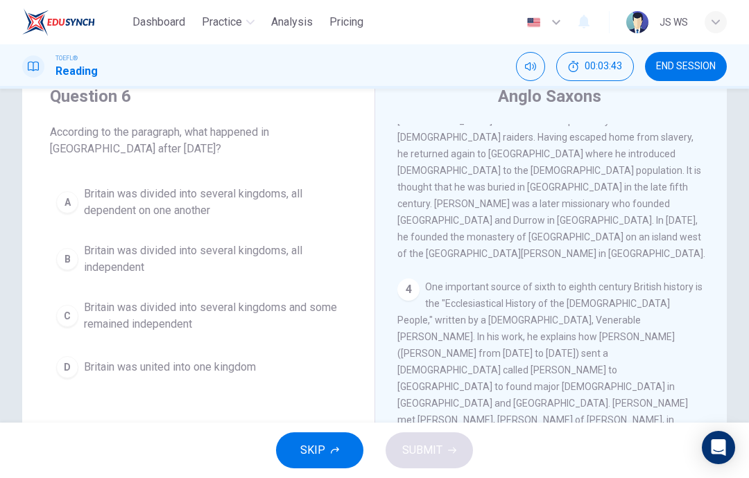
scroll to position [535, 0]
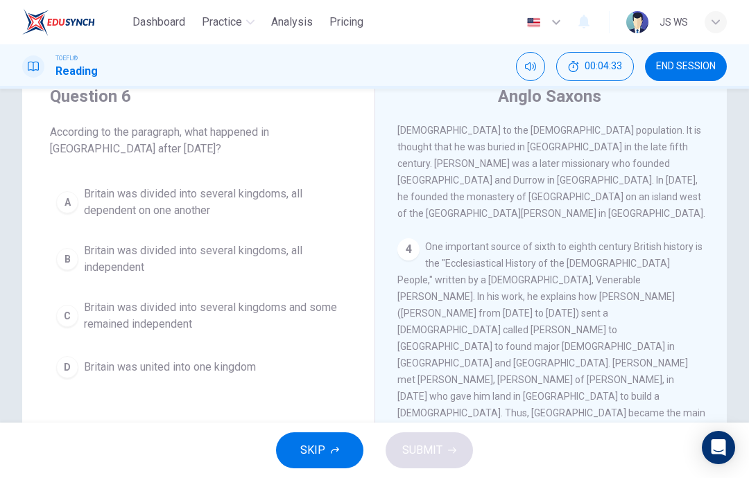
click at [256, 317] on span "Britain was divided into several kingdoms and some remained independent" at bounding box center [212, 315] width 257 height 33
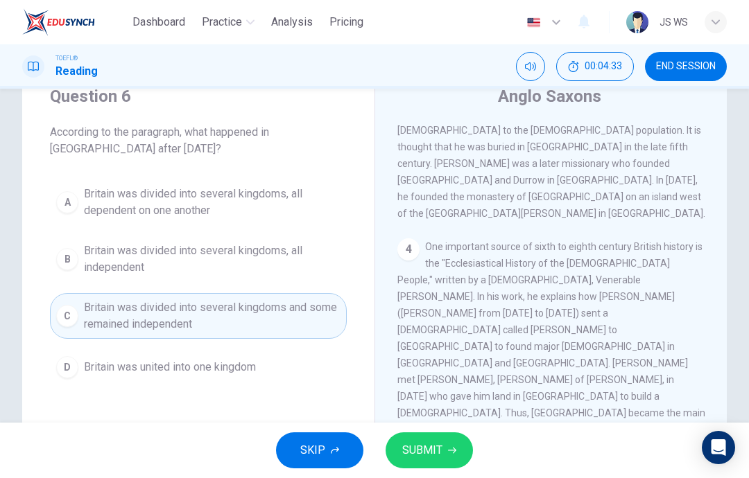
click at [440, 441] on span "SUBMIT" at bounding box center [422, 450] width 40 height 19
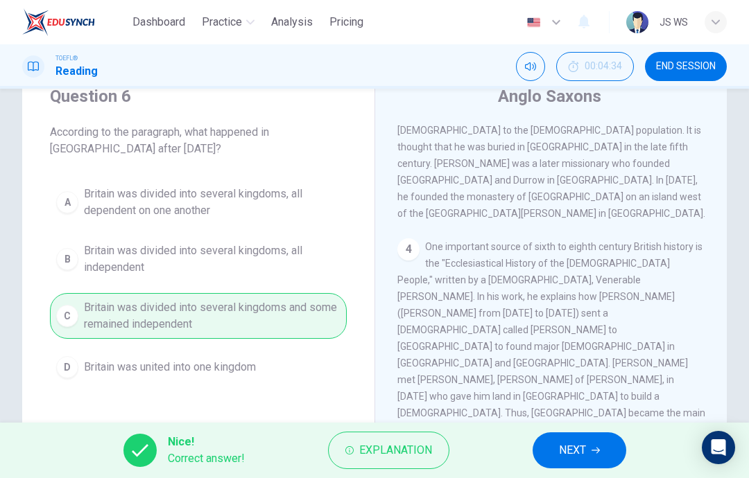
click at [580, 446] on span "NEXT" at bounding box center [572, 450] width 27 height 19
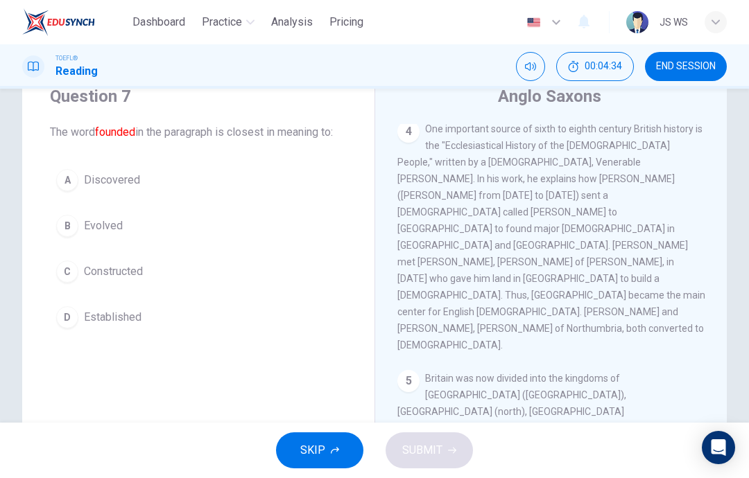
scroll to position [690, 0]
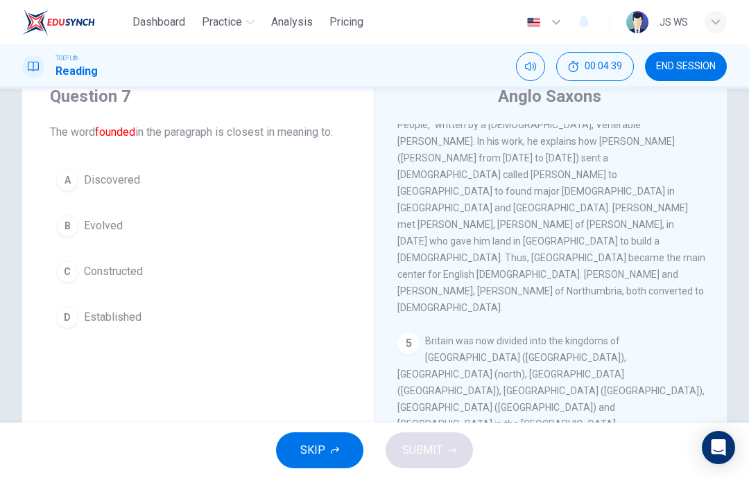
click at [235, 177] on button "A Discovered" at bounding box center [198, 180] width 297 height 35
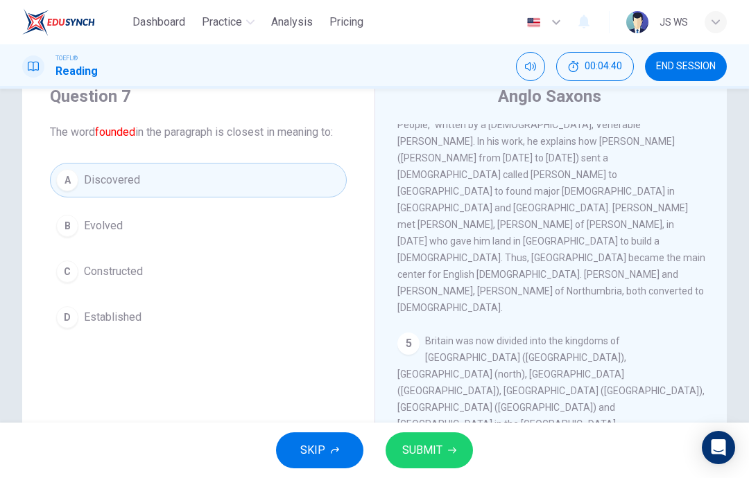
click at [433, 462] on button "SUBMIT" at bounding box center [428, 451] width 87 height 36
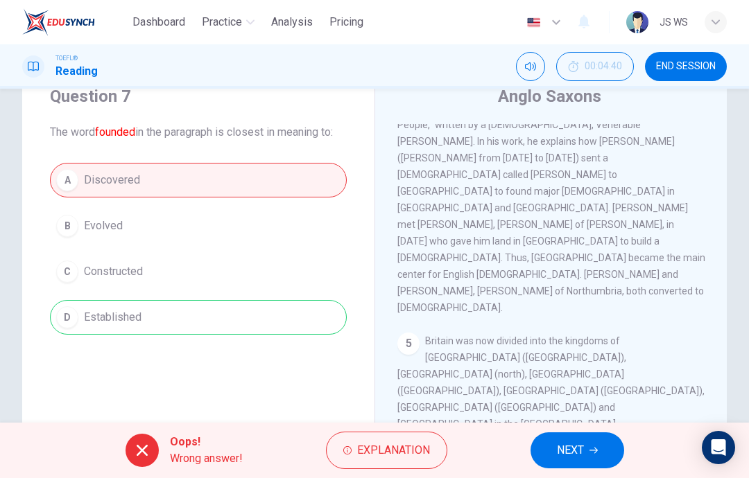
click at [588, 440] on button "NEXT" at bounding box center [577, 451] width 94 height 36
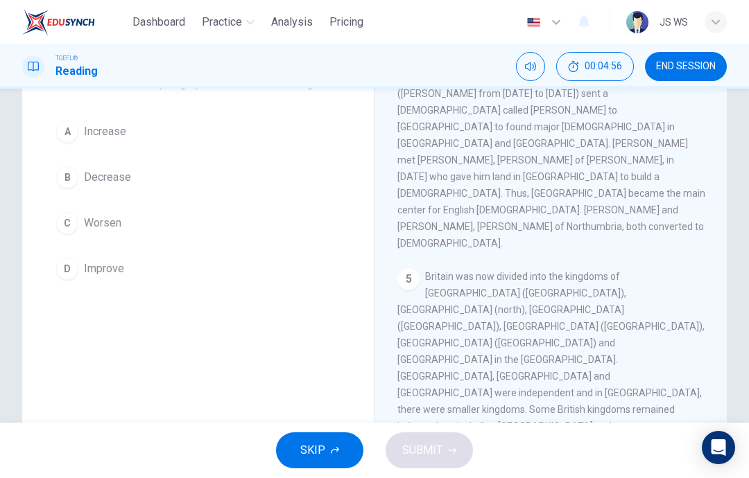
scroll to position [103, 0]
click at [209, 128] on button "A Increase" at bounding box center [198, 131] width 297 height 35
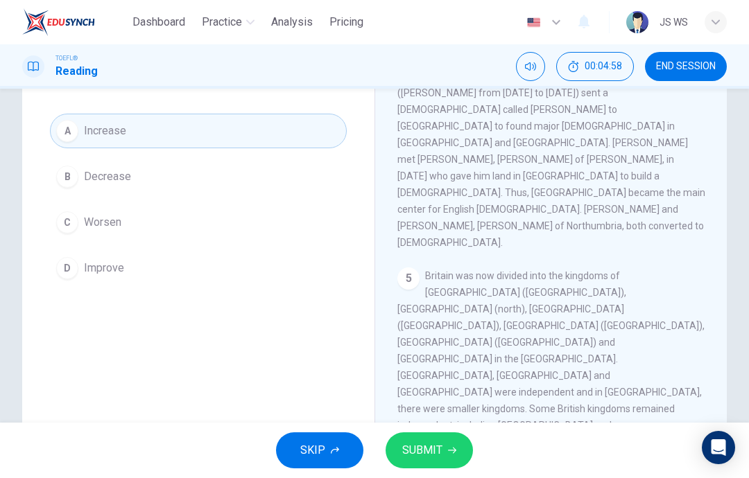
click at [431, 447] on span "SUBMIT" at bounding box center [422, 450] width 40 height 19
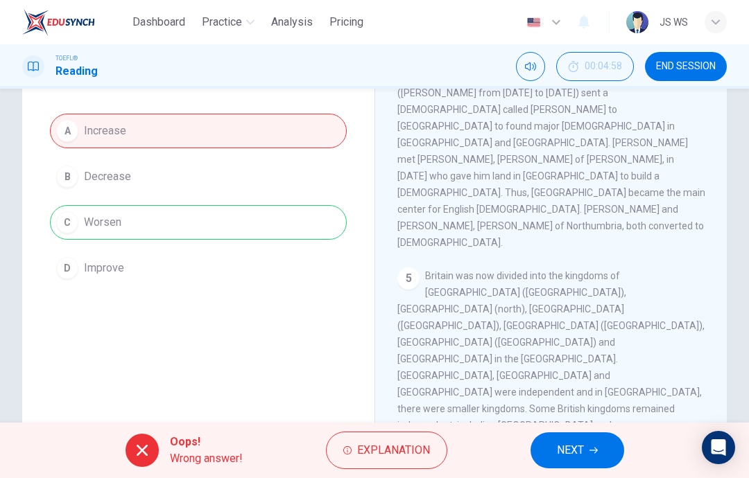
click at [591, 453] on icon "button" at bounding box center [593, 450] width 8 height 8
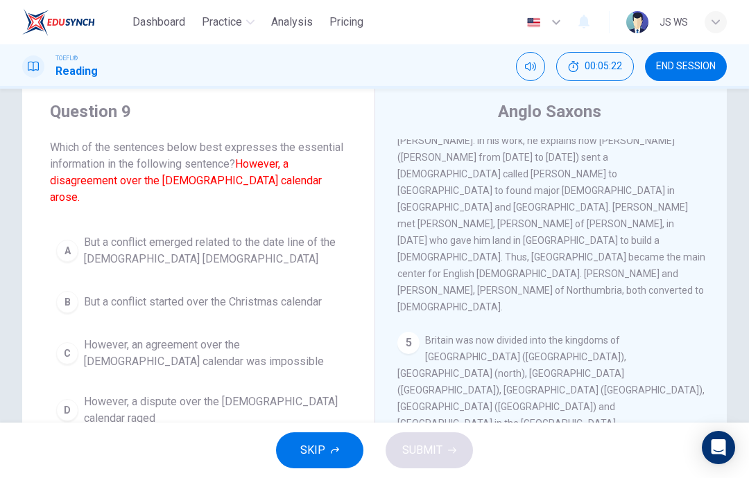
scroll to position [37, 0]
click at [285, 295] on span "But a conflict started over the Christmas calendar" at bounding box center [203, 303] width 238 height 17
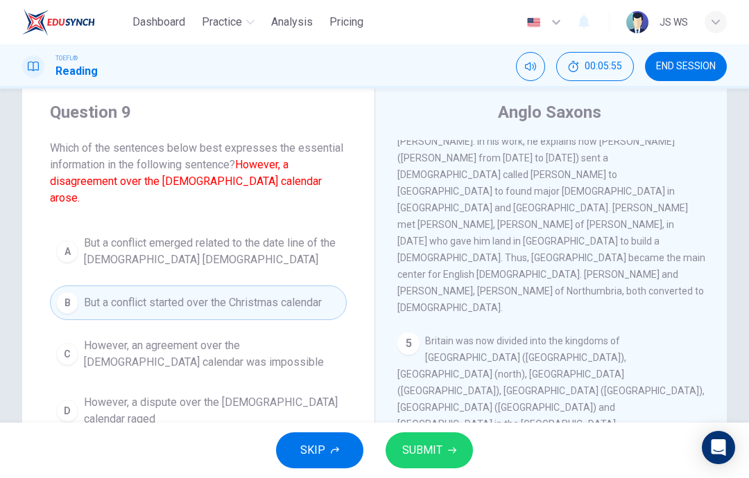
click at [422, 448] on span "SUBMIT" at bounding box center [422, 450] width 40 height 19
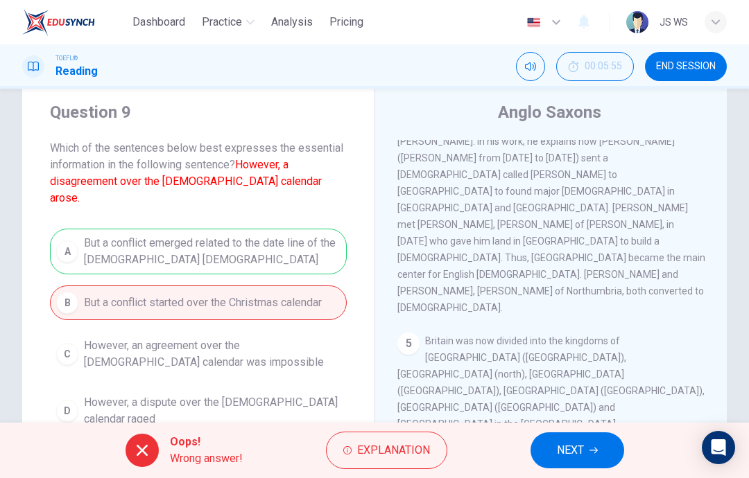
click at [582, 448] on span "NEXT" at bounding box center [570, 450] width 27 height 19
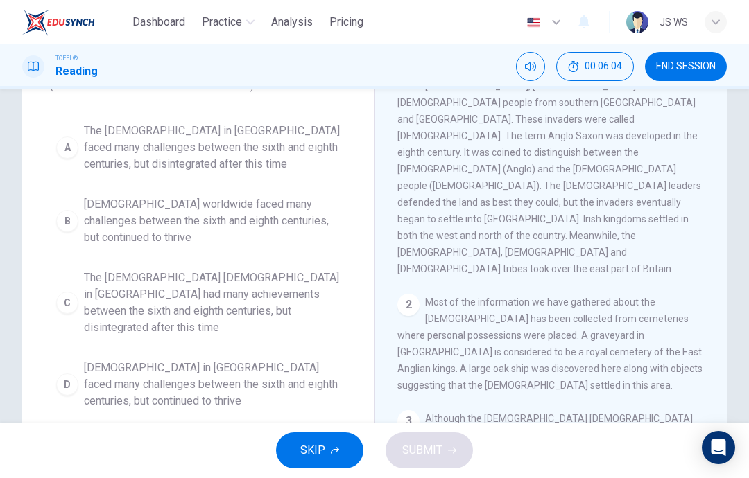
scroll to position [114, 0]
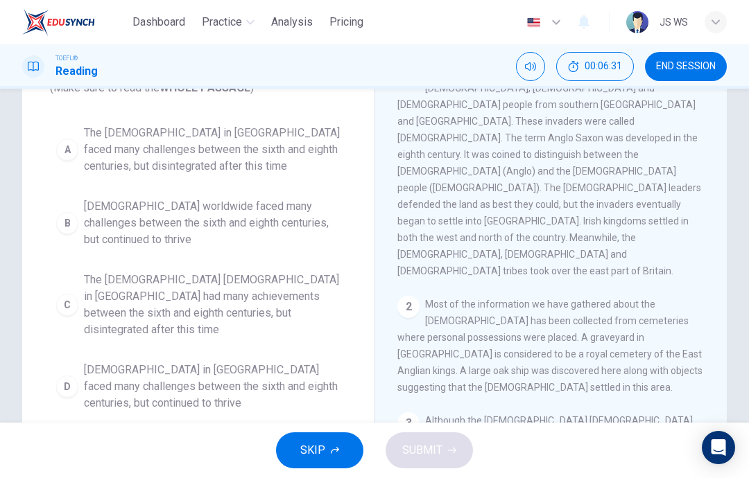
click at [277, 379] on span "[DEMOGRAPHIC_DATA] in [GEOGRAPHIC_DATA] faced many challenges between the sixth…" at bounding box center [212, 387] width 257 height 50
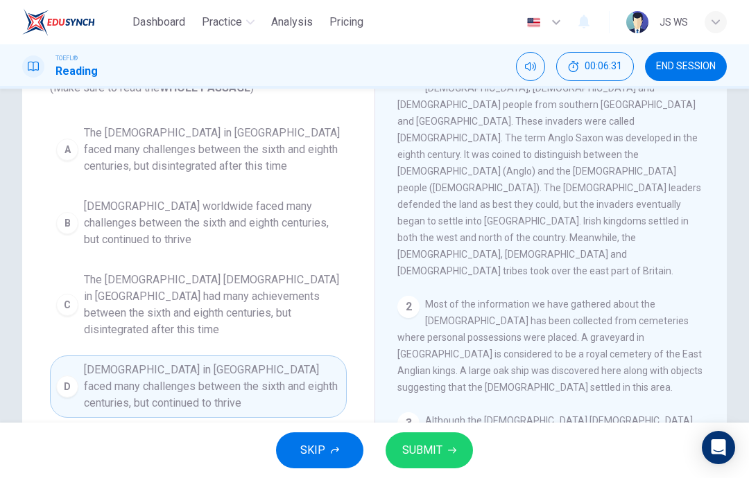
click at [433, 448] on span "SUBMIT" at bounding box center [422, 450] width 40 height 19
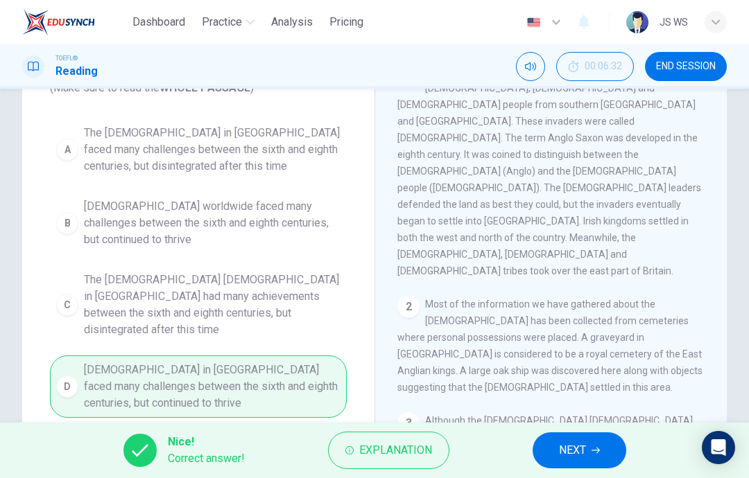
click at [585, 464] on button "NEXT" at bounding box center [579, 451] width 94 height 36
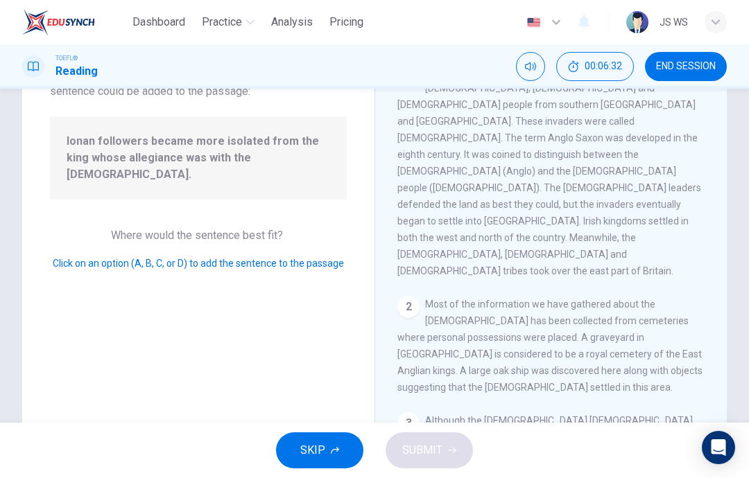
scroll to position [706, 0]
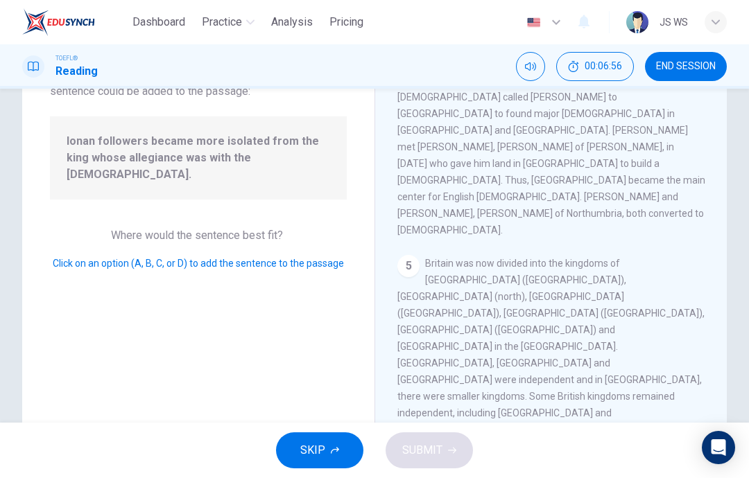
click at [444, 451] on button "SUBMIT" at bounding box center [428, 451] width 87 height 36
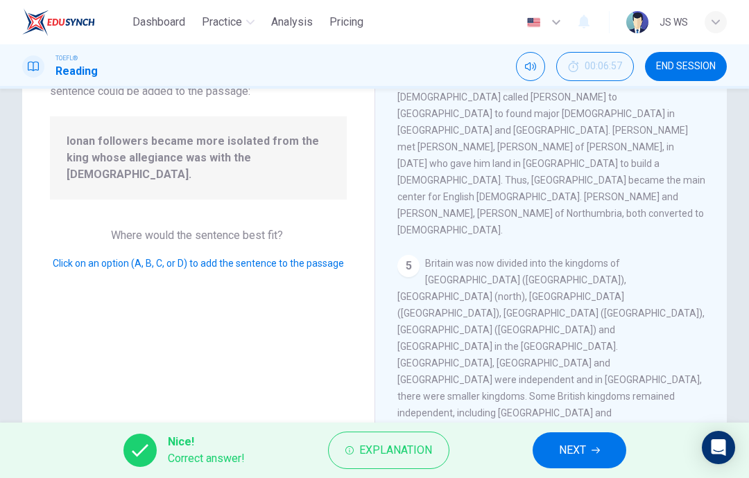
click at [593, 444] on button "NEXT" at bounding box center [579, 451] width 94 height 36
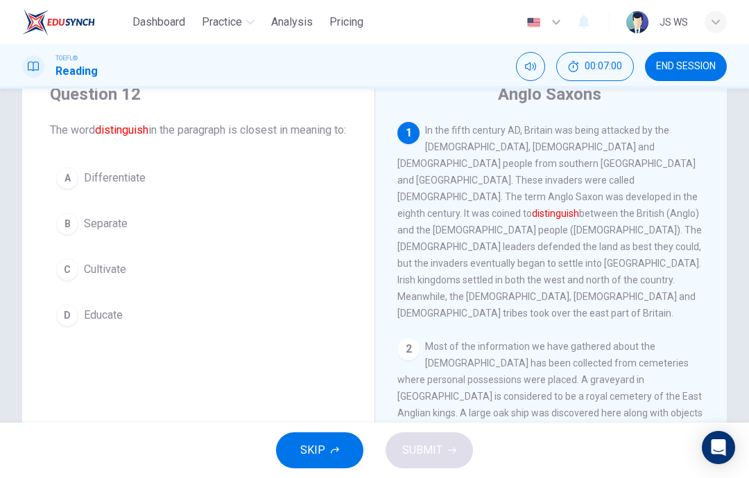
scroll to position [57, 0]
click at [214, 286] on button "C Cultivate" at bounding box center [198, 268] width 297 height 35
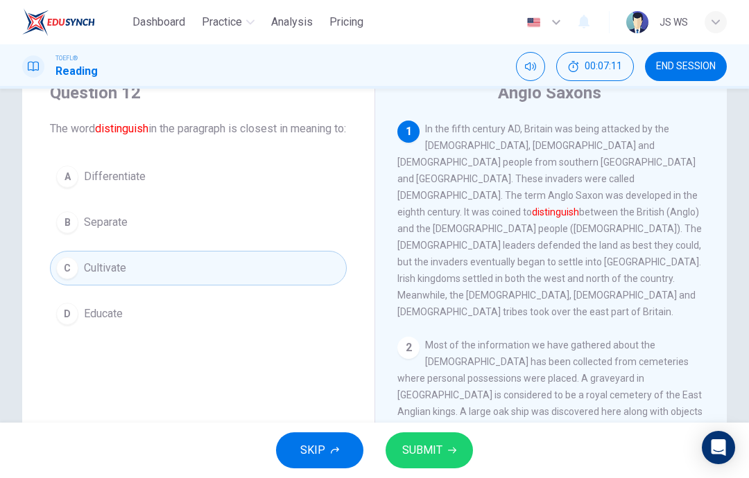
click at [432, 451] on span "SUBMIT" at bounding box center [422, 450] width 40 height 19
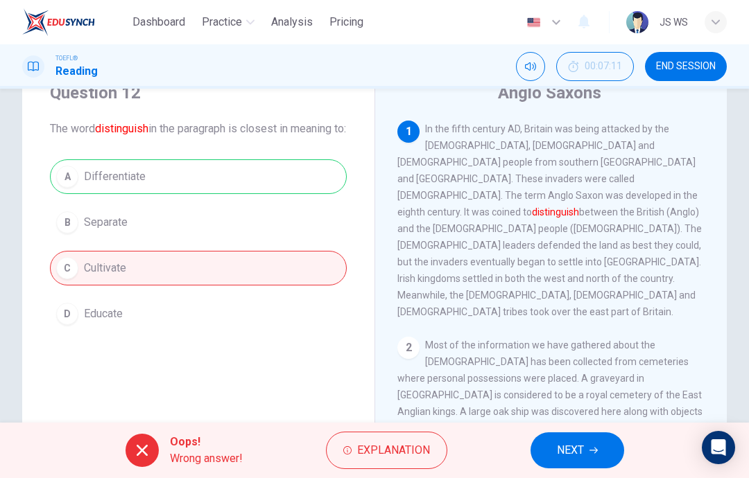
click at [584, 446] on button "NEXT" at bounding box center [577, 451] width 94 height 36
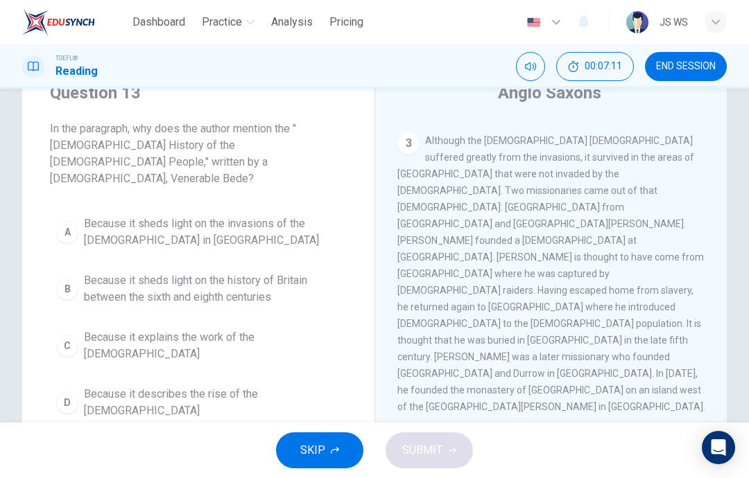
scroll to position [397, 0]
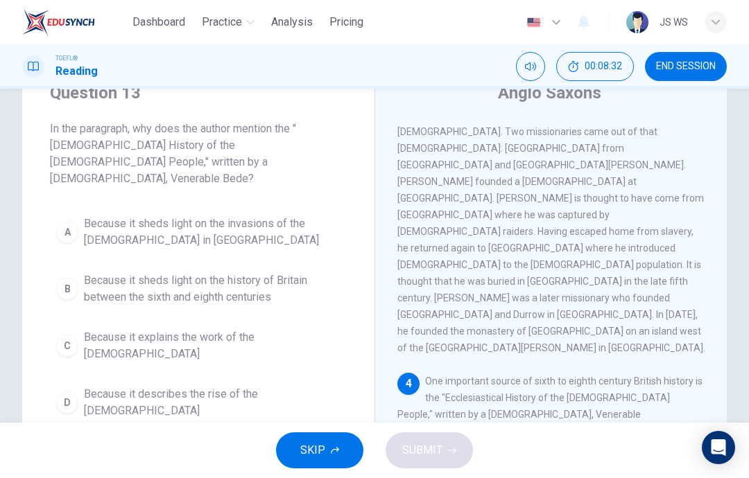
click at [266, 386] on span "Because it describes the rise of the [DEMOGRAPHIC_DATA]" at bounding box center [212, 402] width 257 height 33
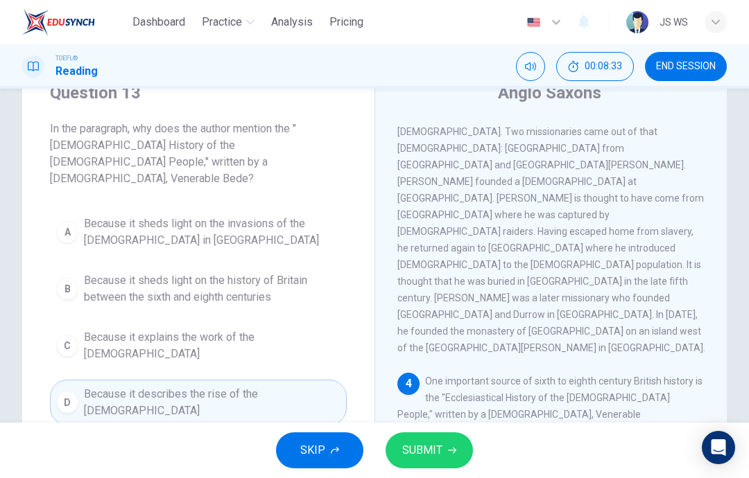
click at [303, 332] on button "C Because it explains the work of the [DEMOGRAPHIC_DATA]" at bounding box center [198, 346] width 297 height 46
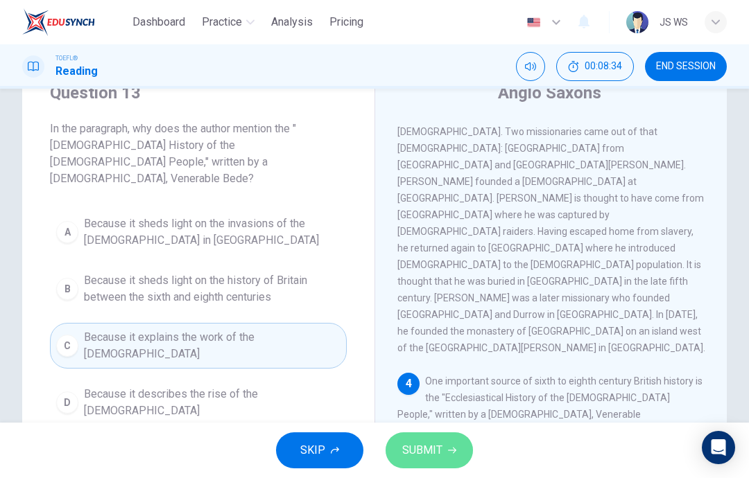
click at [423, 455] on span "SUBMIT" at bounding box center [422, 450] width 40 height 19
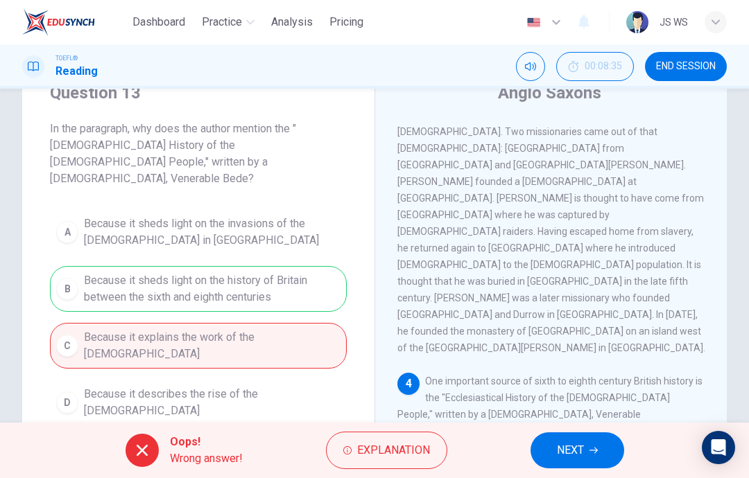
click at [586, 445] on button "NEXT" at bounding box center [577, 451] width 94 height 36
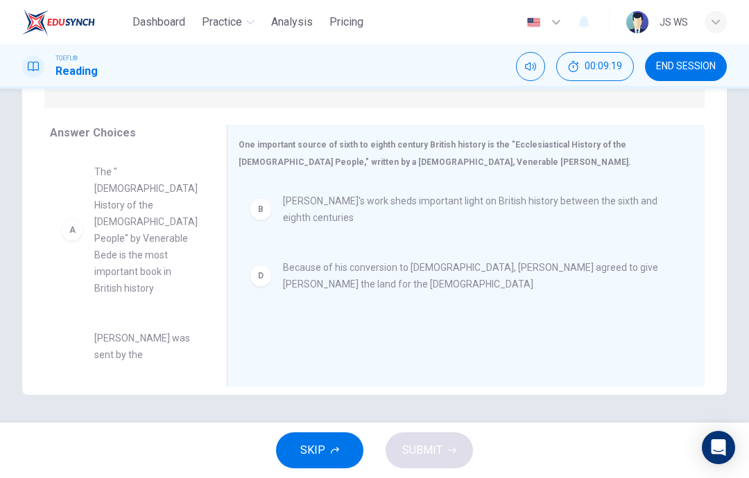
scroll to position [186, 0]
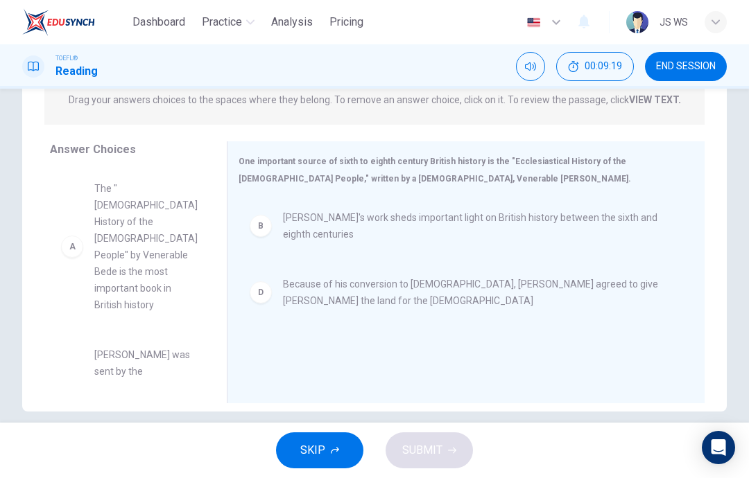
click at [157, 273] on span "The "[DEMOGRAPHIC_DATA] History of the [DEMOGRAPHIC_DATA] People" by Venerable …" at bounding box center [145, 246] width 103 height 133
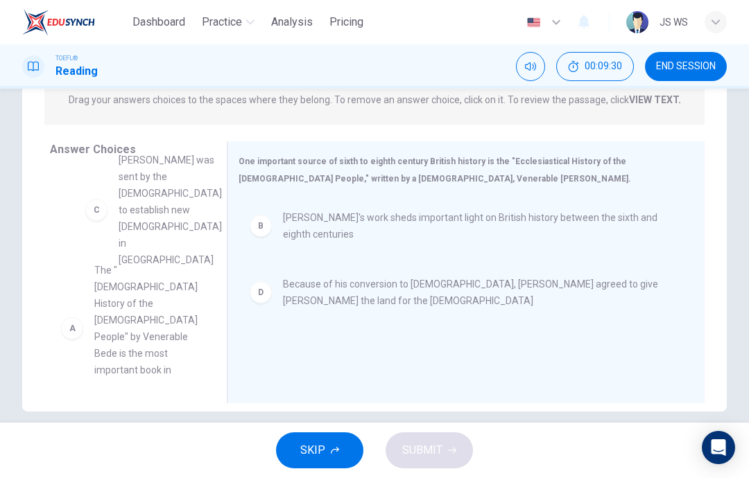
scroll to position [0, 0]
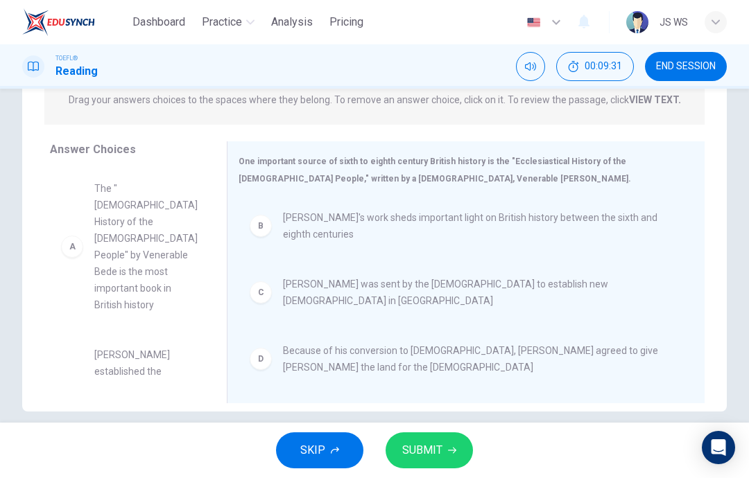
click at [435, 448] on span "SUBMIT" at bounding box center [422, 450] width 40 height 19
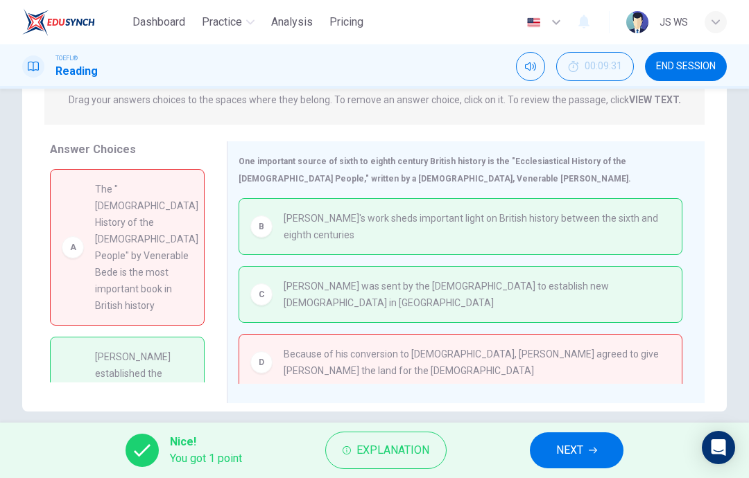
click at [571, 467] on button "NEXT" at bounding box center [577, 451] width 94 height 36
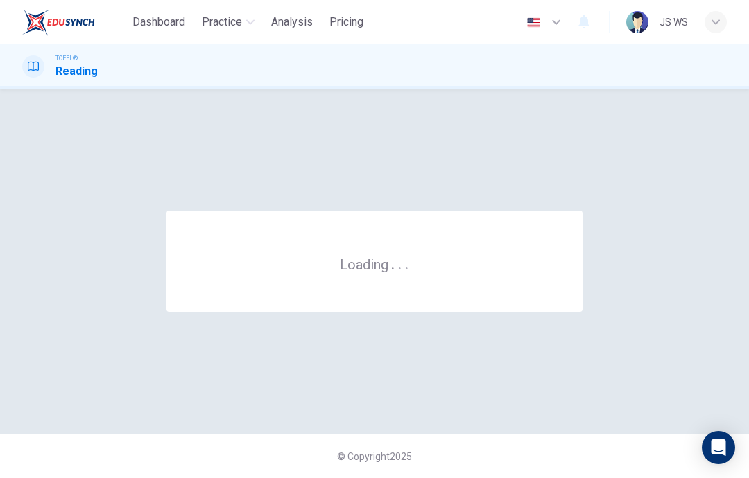
click at [575, 442] on div "© Copyright 2025" at bounding box center [374, 456] width 749 height 44
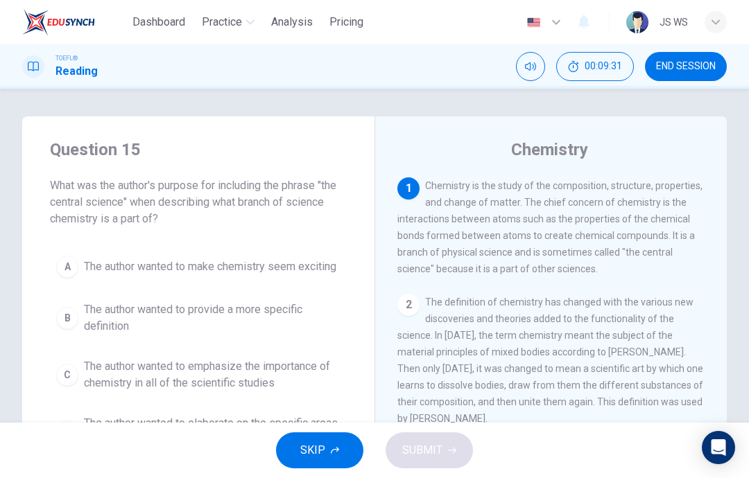
click at [693, 71] on span "END SESSION" at bounding box center [686, 66] width 60 height 11
